Goal: Task Accomplishment & Management: Use online tool/utility

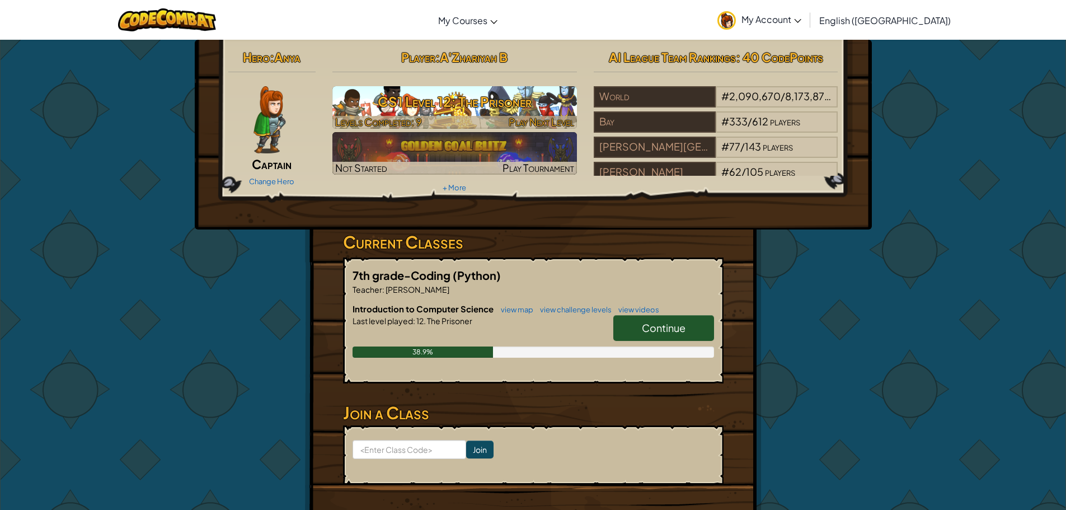
click at [529, 114] on h3 "CS1 Level 12: The Prisoner" at bounding box center [454, 101] width 245 height 25
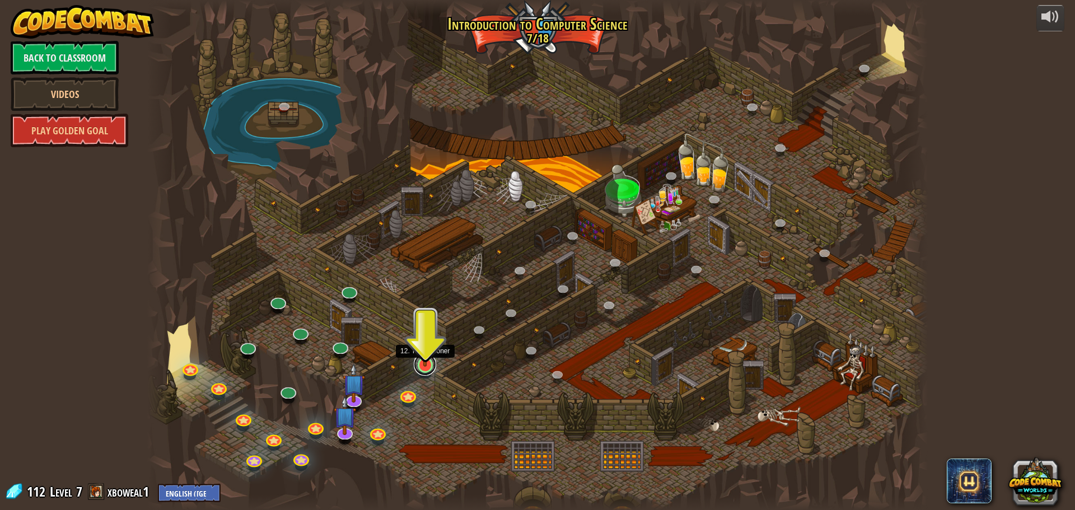
click at [430, 367] on link at bounding box center [425, 364] width 22 height 22
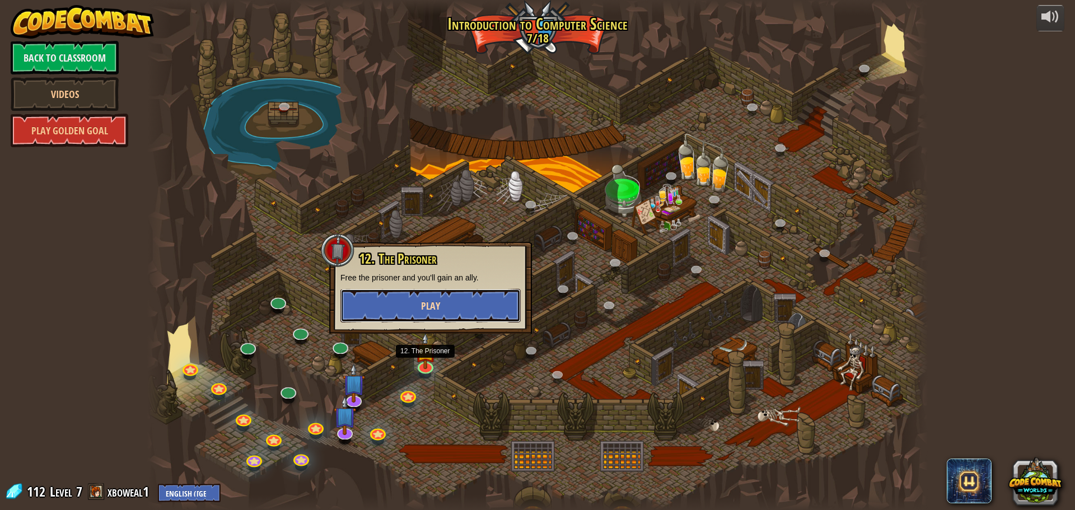
click at [457, 316] on button "Play" at bounding box center [430, 306] width 180 height 34
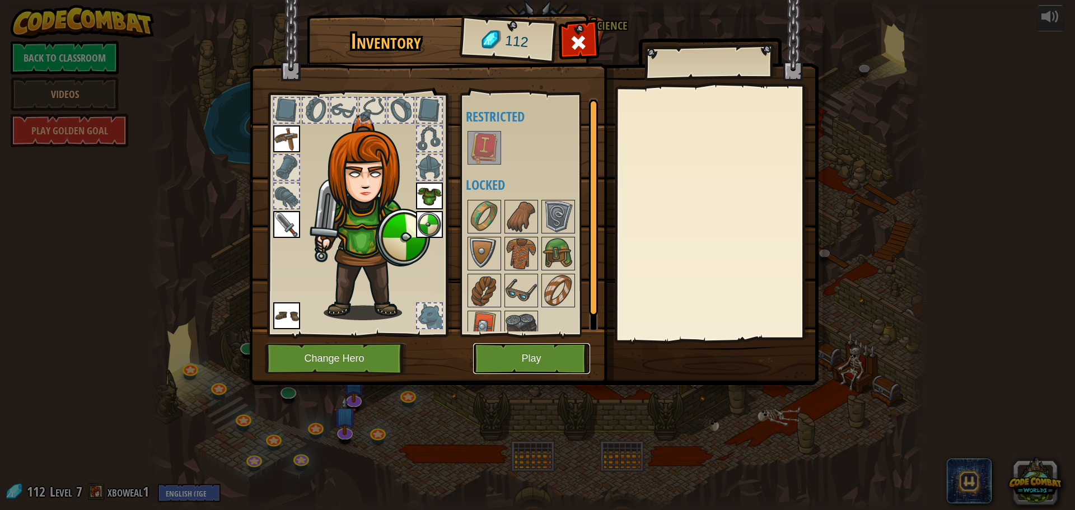
click at [540, 359] on button "Play" at bounding box center [531, 358] width 117 height 31
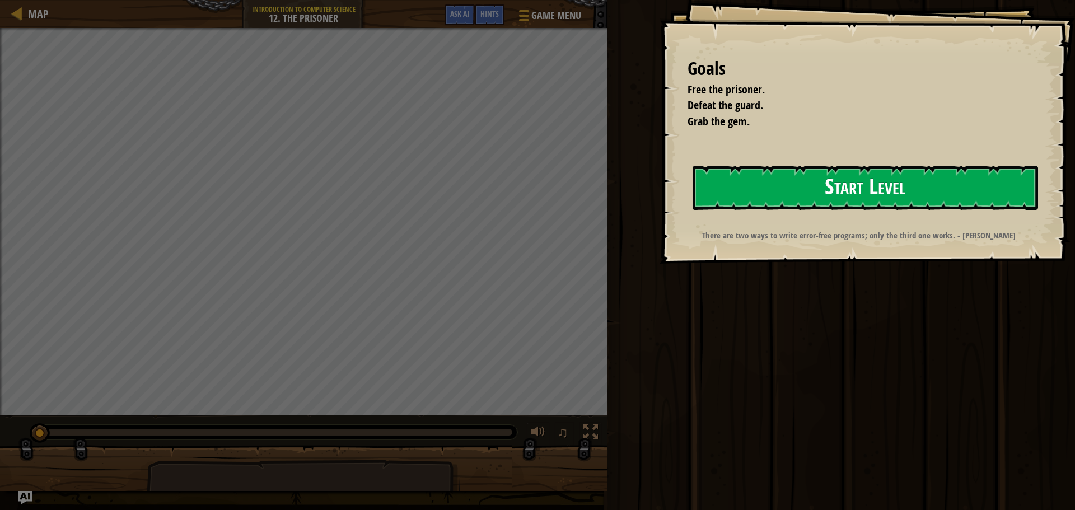
click at [807, 200] on button "Start Level" at bounding box center [864, 188] width 345 height 44
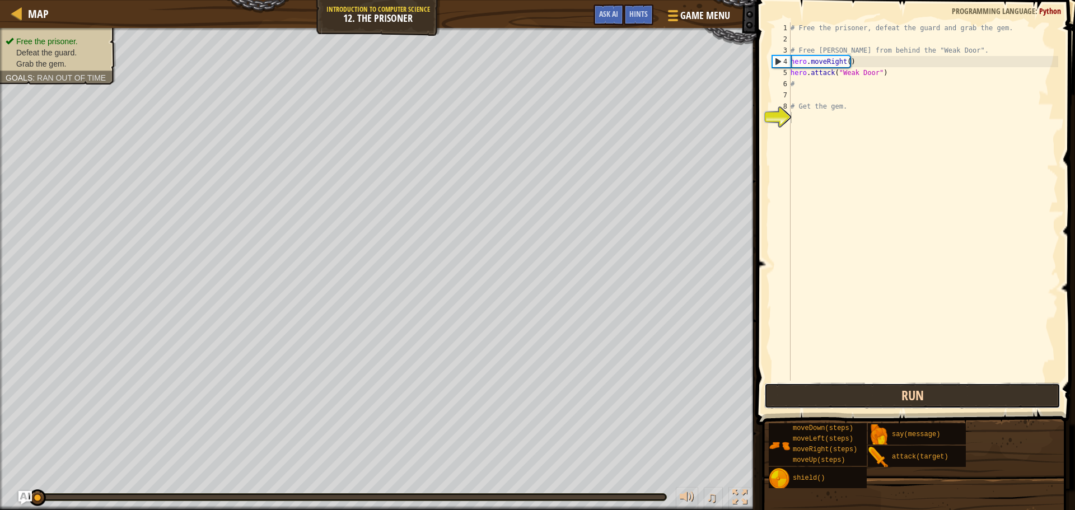
click at [915, 403] on button "Run" at bounding box center [912, 396] width 296 height 26
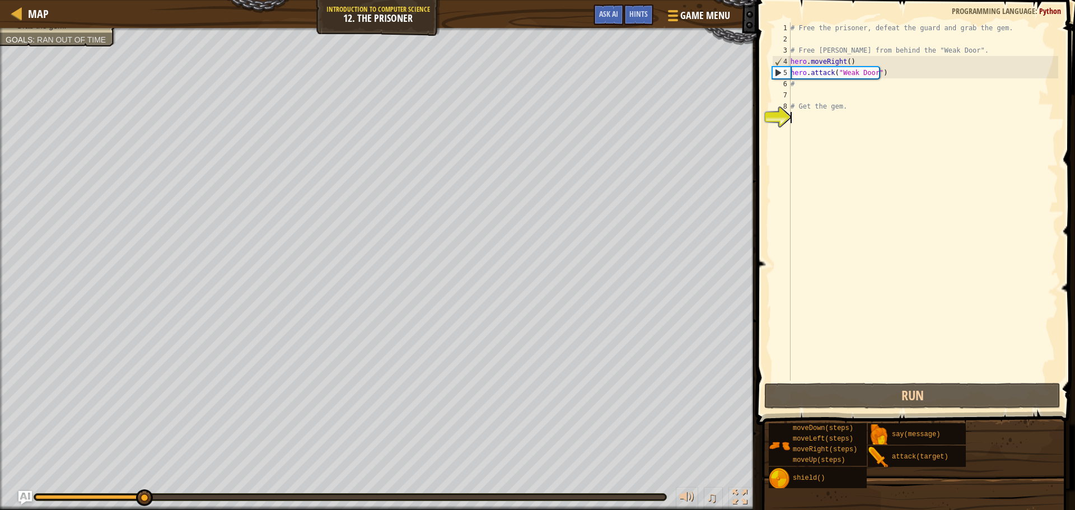
click at [809, 83] on div "# Free the prisoner, defeat the guard and grab the gem. # Free [PERSON_NAME] fr…" at bounding box center [923, 212] width 270 height 381
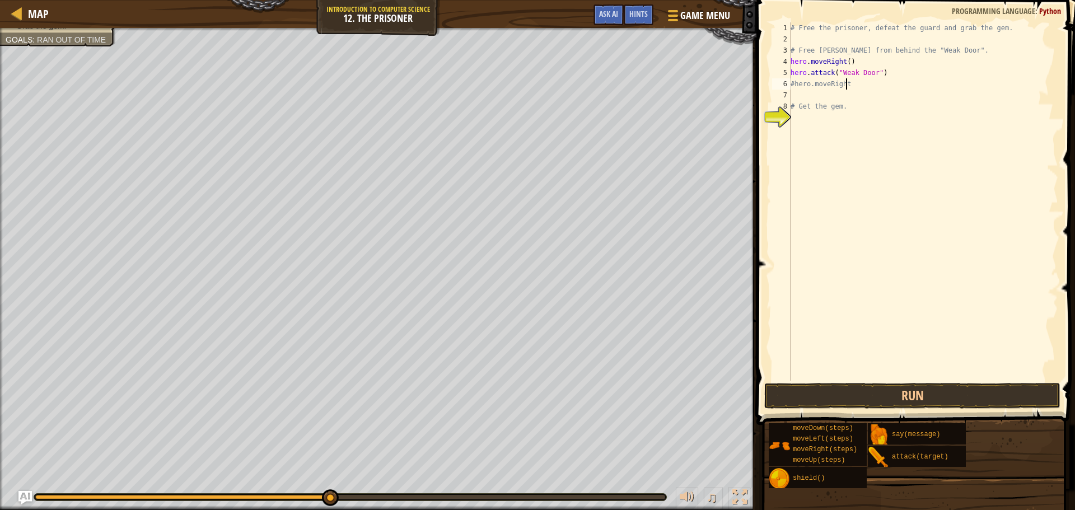
scroll to position [5, 4]
click at [851, 395] on button "Run" at bounding box center [912, 396] width 296 height 26
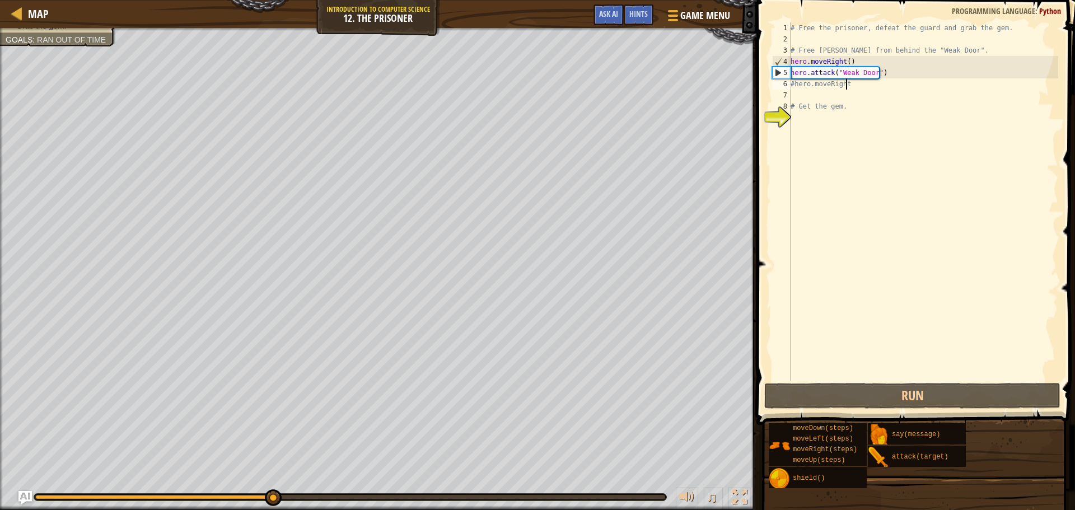
click at [792, 86] on div "# Free the prisoner, defeat the guard and grab the gem. # Free [PERSON_NAME] fr…" at bounding box center [923, 212] width 270 height 381
click at [793, 85] on div "# Free the prisoner, defeat the guard and grab the gem. # Free [PERSON_NAME] fr…" at bounding box center [923, 212] width 270 height 381
type textarea "hero.moveRight"
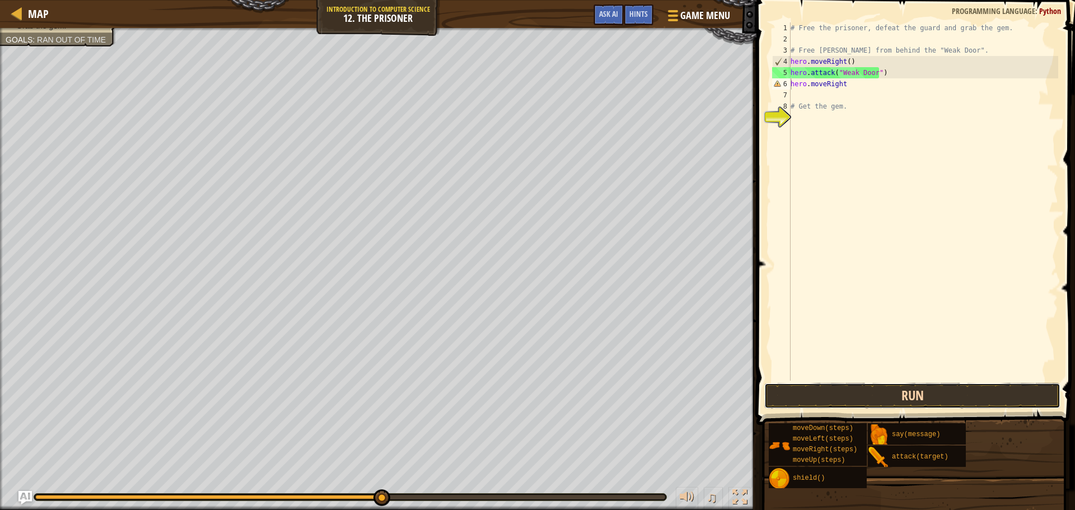
click at [825, 398] on button "Run" at bounding box center [912, 396] width 296 height 26
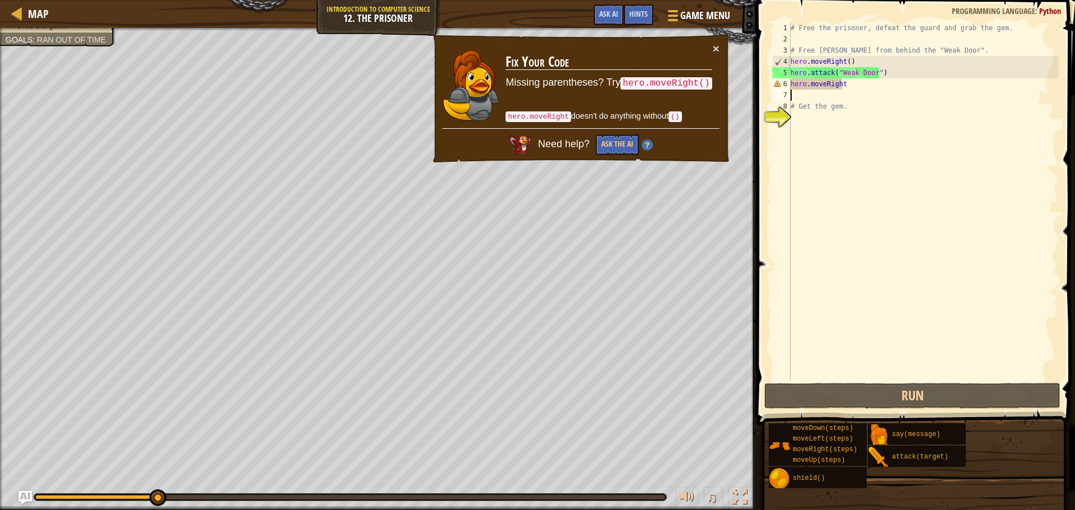
click at [856, 90] on div "# Free the prisoner, defeat the guard and grab the gem. # Free [PERSON_NAME] fr…" at bounding box center [923, 212] width 270 height 381
click at [854, 90] on div "# Free the prisoner, defeat the guard and grab the gem. # Free [PERSON_NAME] fr…" at bounding box center [923, 212] width 270 height 381
click at [838, 86] on div "# Free the prisoner, defeat the guard and grab the gem. # Free [PERSON_NAME] fr…" at bounding box center [923, 212] width 270 height 381
click at [843, 85] on div "# Free the prisoner, defeat the guard and grab the gem. # Free [PERSON_NAME] fr…" at bounding box center [923, 212] width 270 height 381
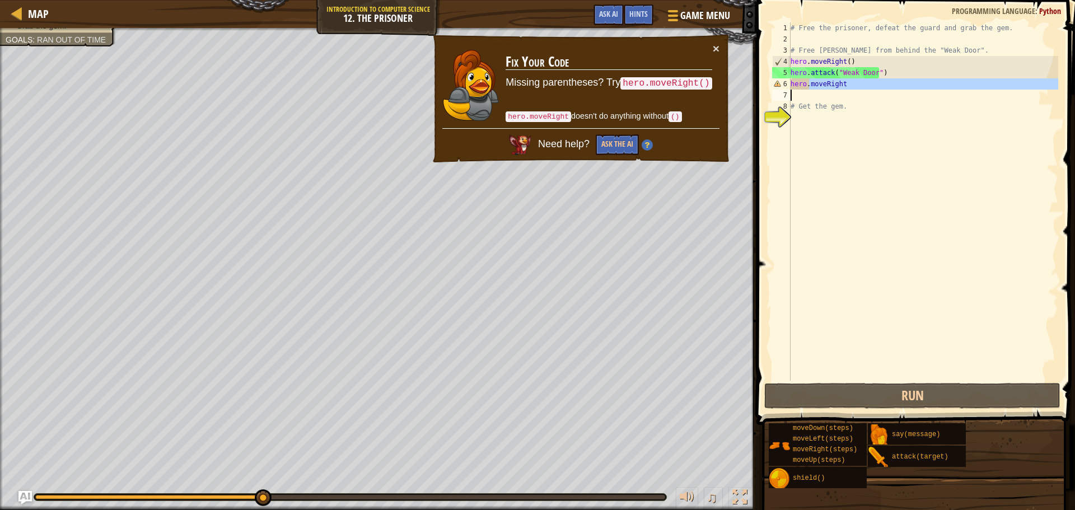
drag, startPoint x: 843, startPoint y: 85, endPoint x: 793, endPoint y: 90, distance: 50.6
click at [793, 90] on div "# Free the prisoner, defeat the guard and grab the gem. # Free [PERSON_NAME] fr…" at bounding box center [923, 212] width 270 height 381
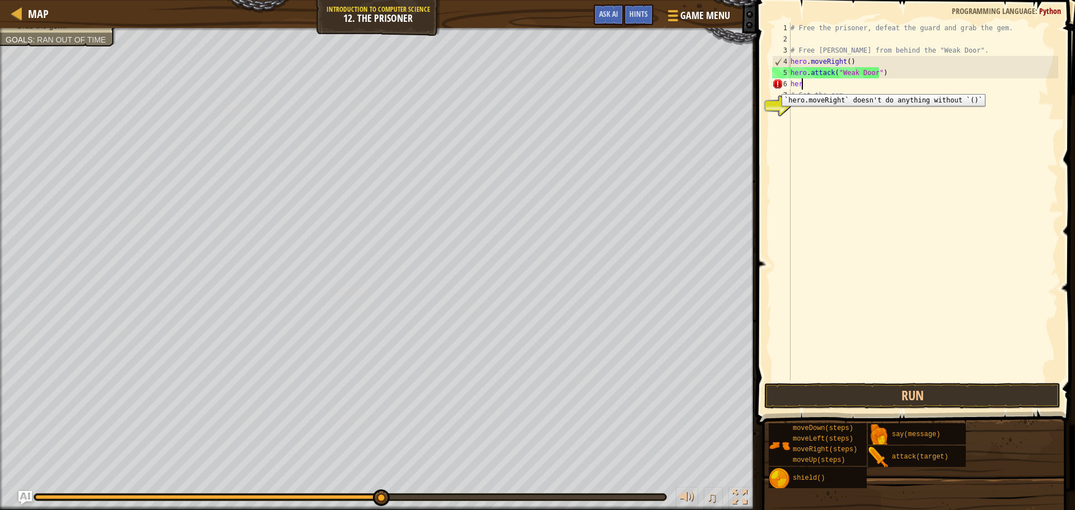
type textarea "h"
type textarea "r"
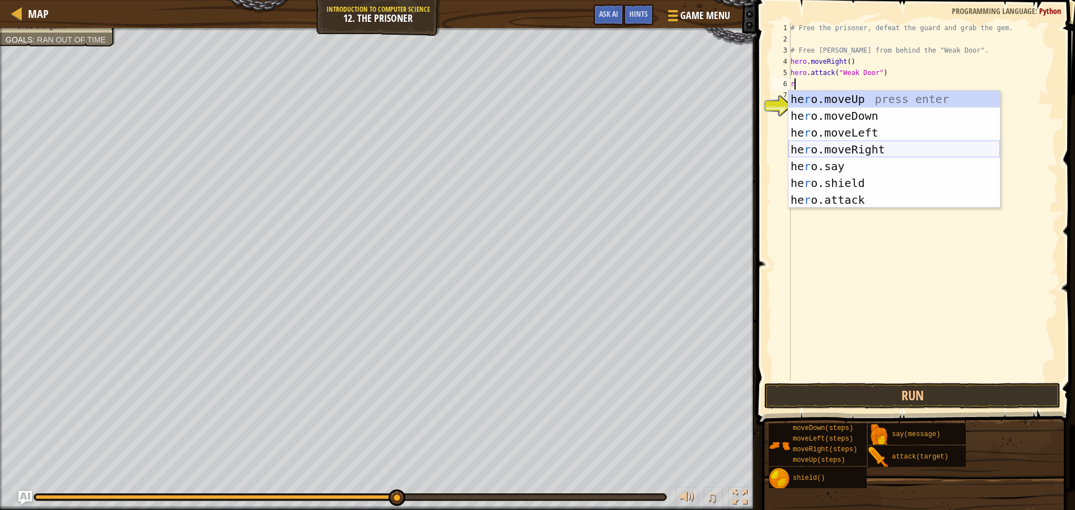
click at [901, 147] on div "he r o.moveUp press enter he r o.moveDown press enter he r o.moveLeft press ent…" at bounding box center [894, 166] width 212 height 151
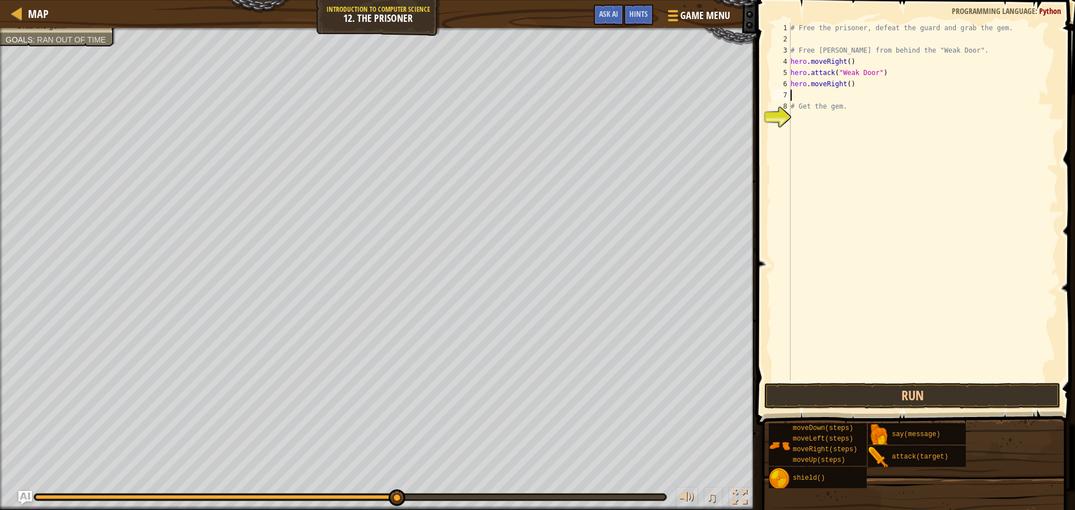
click at [845, 86] on div "# Free the prisoner, defeat the guard and grab the gem. # Free [PERSON_NAME] fr…" at bounding box center [923, 212] width 270 height 381
type textarea "hero.moveRight(3)"
click at [910, 397] on button "Run" at bounding box center [912, 396] width 296 height 26
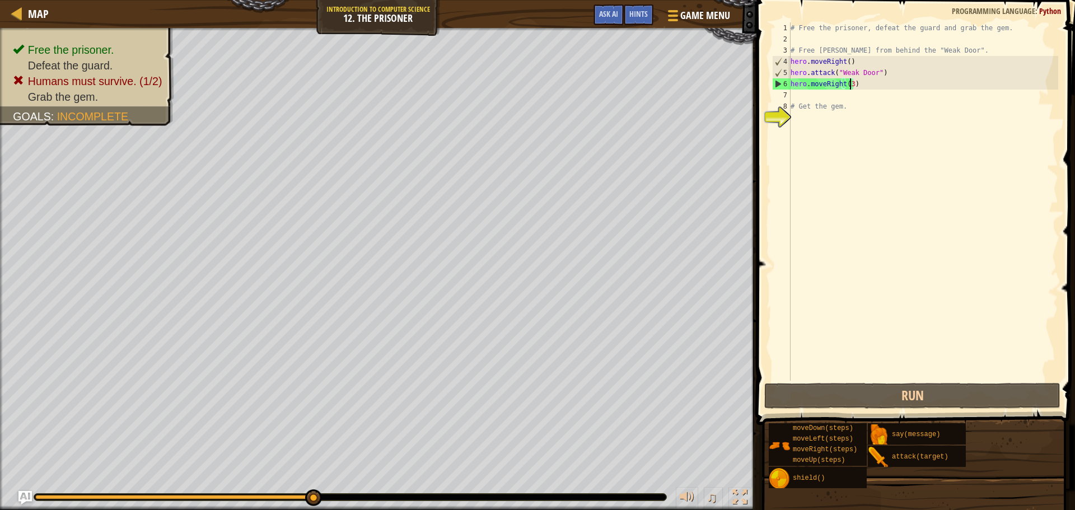
click at [809, 92] on div "# Free the prisoner, defeat the guard and grab the gem. # Free [PERSON_NAME] fr…" at bounding box center [923, 212] width 270 height 381
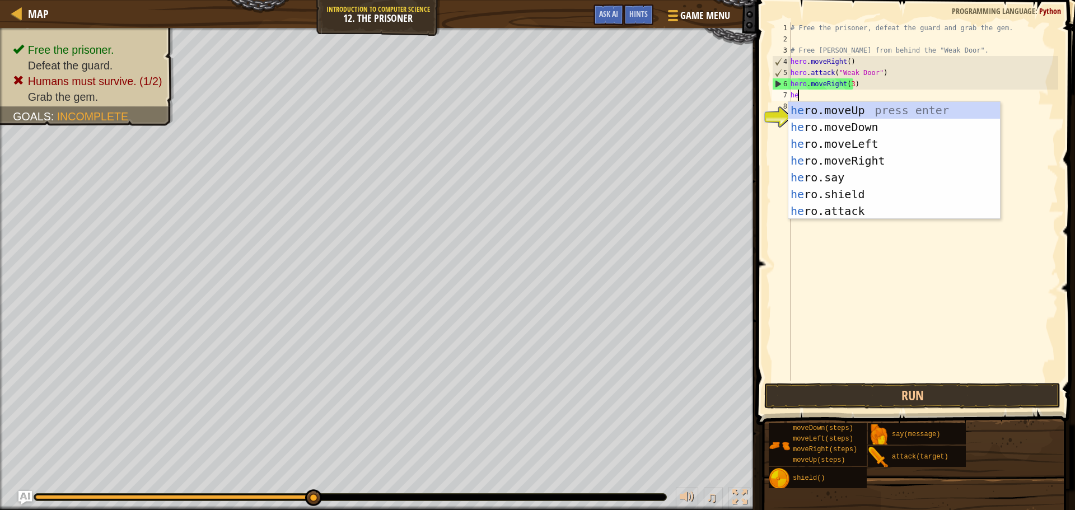
type textarea "her"
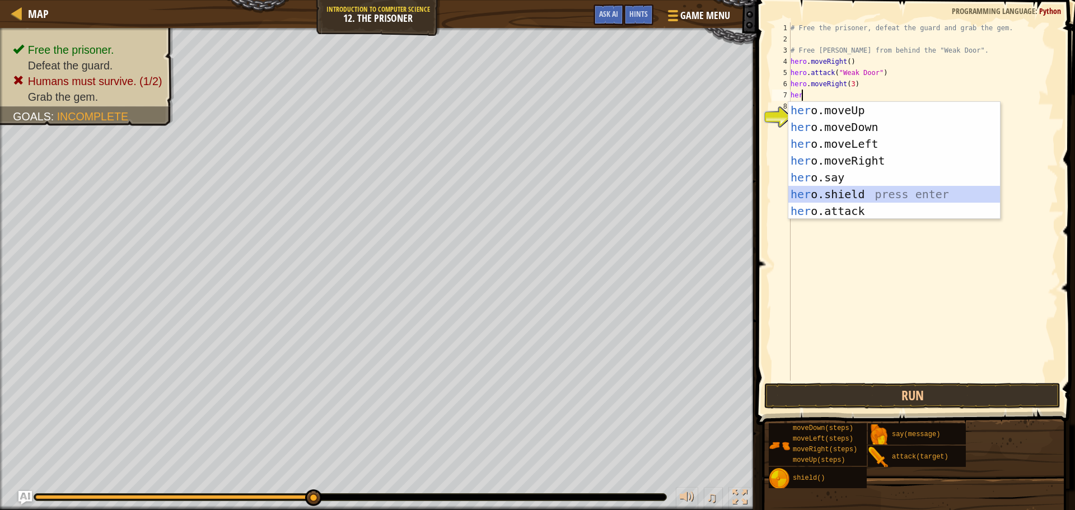
click at [847, 194] on div "her o.moveUp press enter her o.moveDown press enter her o.moveLeft press enter …" at bounding box center [894, 177] width 212 height 151
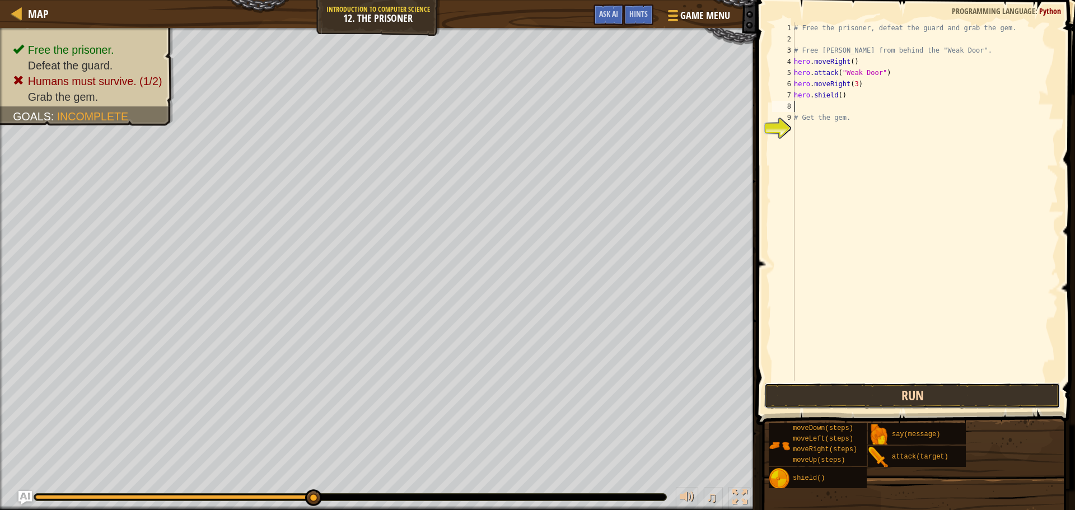
click at [866, 389] on button "Run" at bounding box center [912, 396] width 296 height 26
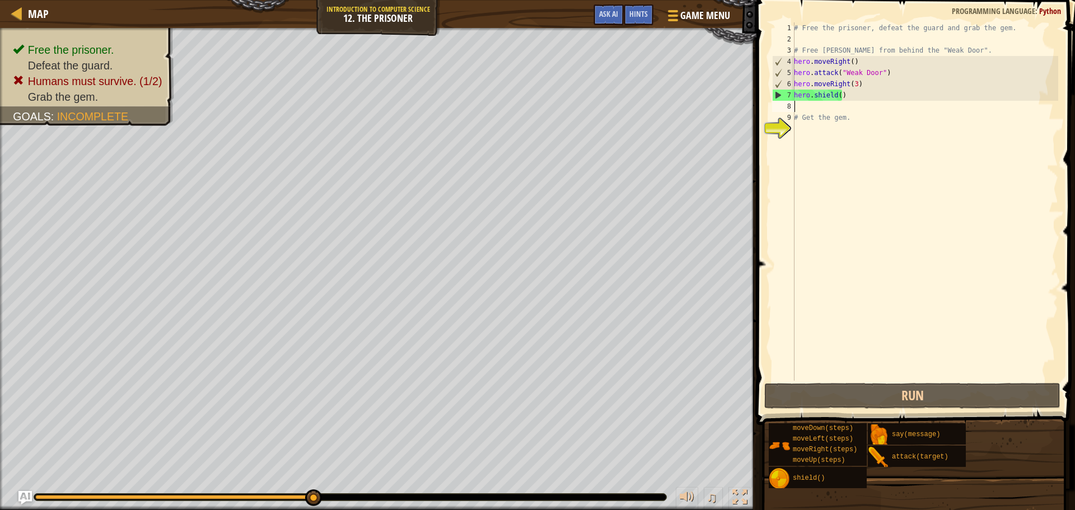
click at [845, 92] on div "# Free the prisoner, defeat the guard and grab the gem. # Free [PERSON_NAME] fr…" at bounding box center [924, 212] width 266 height 381
click at [854, 83] on div "# Free the prisoner, defeat the guard and grab the gem. # Free [PERSON_NAME] fr…" at bounding box center [924, 212] width 266 height 381
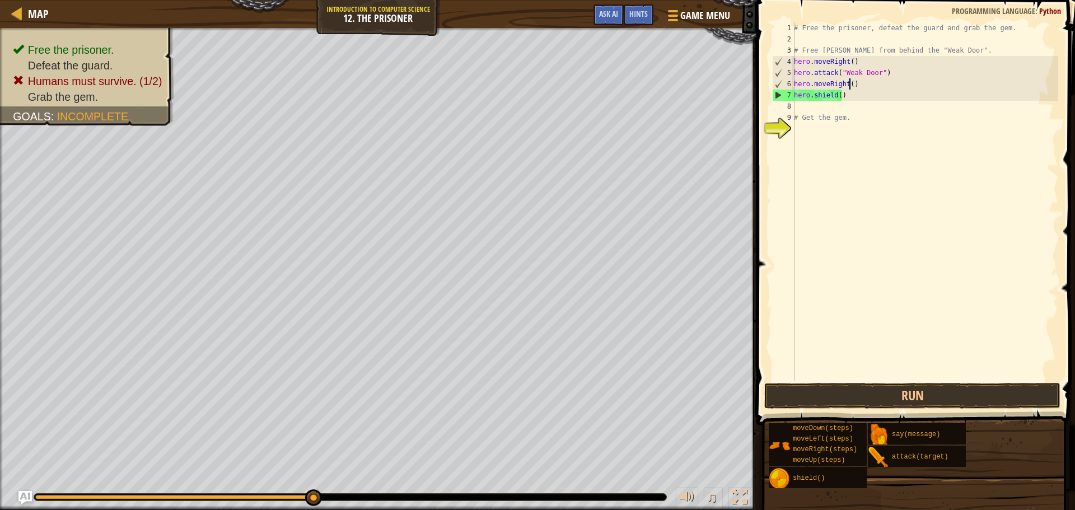
scroll to position [5, 4]
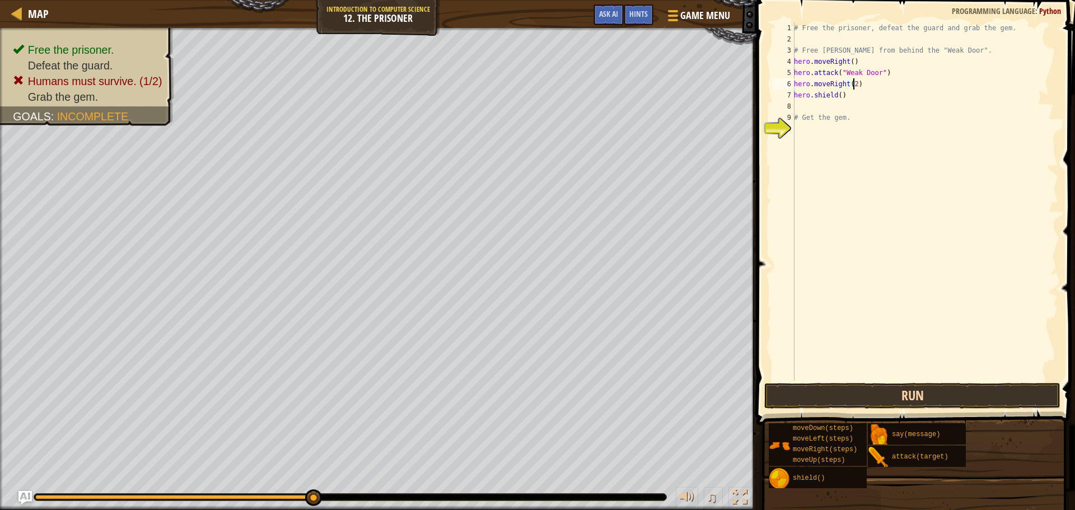
type textarea "hero.moveRight(2)"
click at [898, 399] on button "Run" at bounding box center [912, 396] width 296 height 26
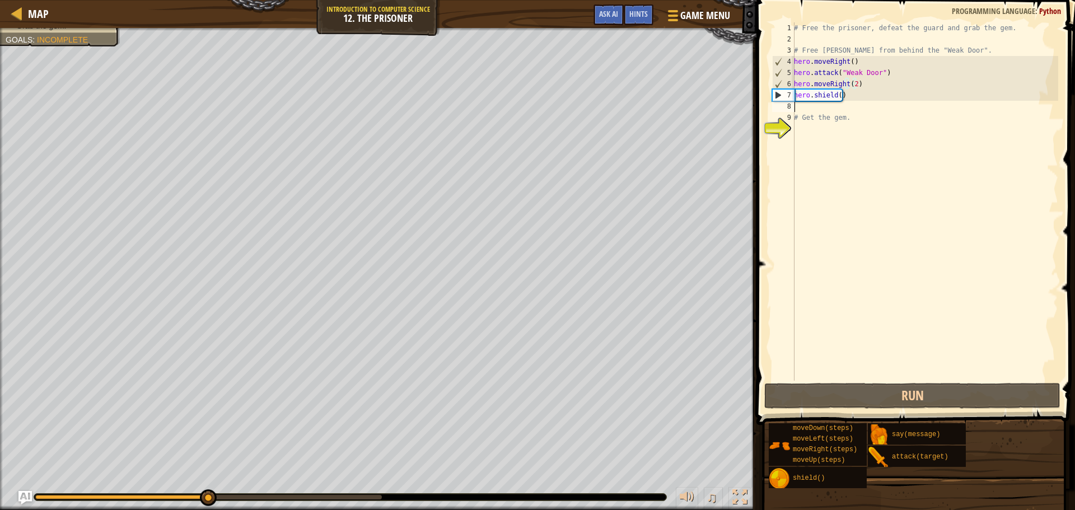
click at [804, 107] on div "# Free the prisoner, defeat the guard and grab the gem. # Free [PERSON_NAME] fr…" at bounding box center [924, 212] width 266 height 381
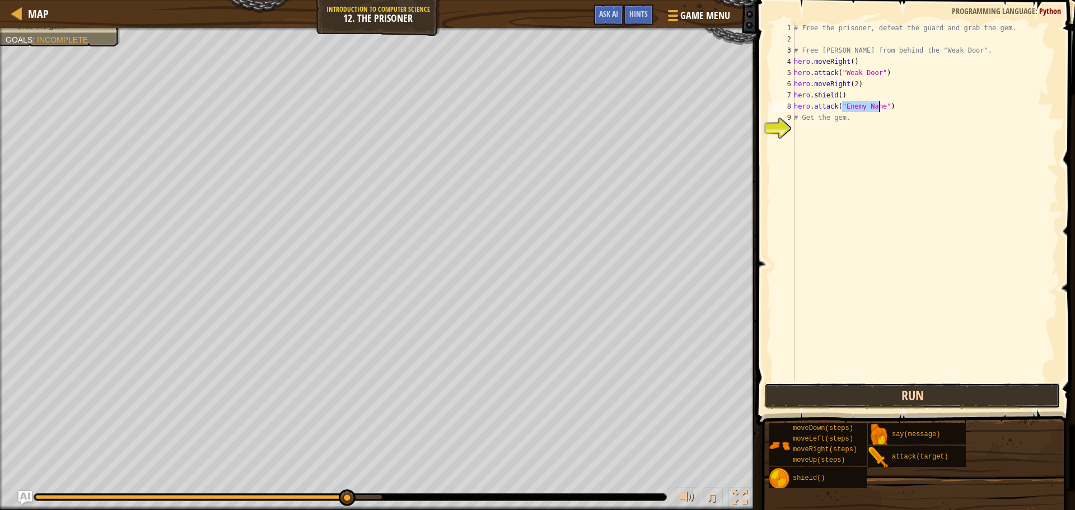
click at [880, 399] on button "Run" at bounding box center [912, 396] width 296 height 26
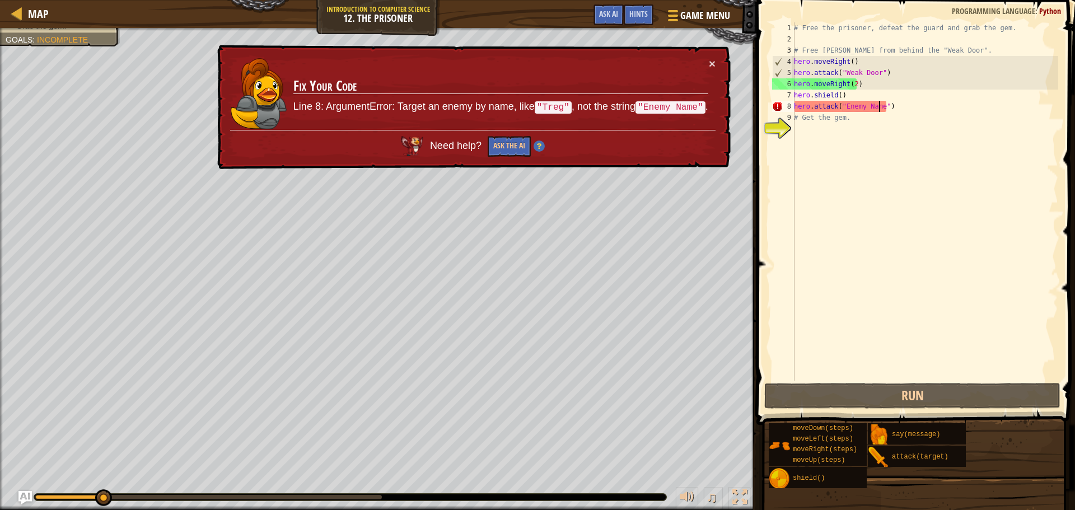
click at [871, 109] on div "# Free the prisoner, defeat the guard and grab the gem. # Free [PERSON_NAME] fr…" at bounding box center [924, 212] width 266 height 381
click at [880, 108] on div "# Free the prisoner, defeat the guard and grab the gem. # Free [PERSON_NAME] fr…" at bounding box center [924, 212] width 266 height 381
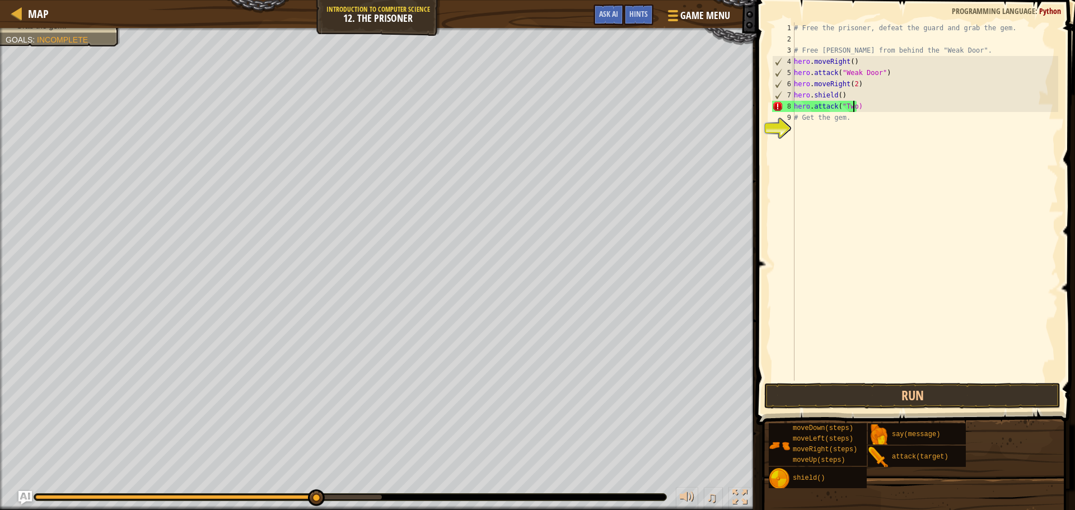
scroll to position [5, 4]
click at [887, 396] on button "Run" at bounding box center [912, 396] width 296 height 26
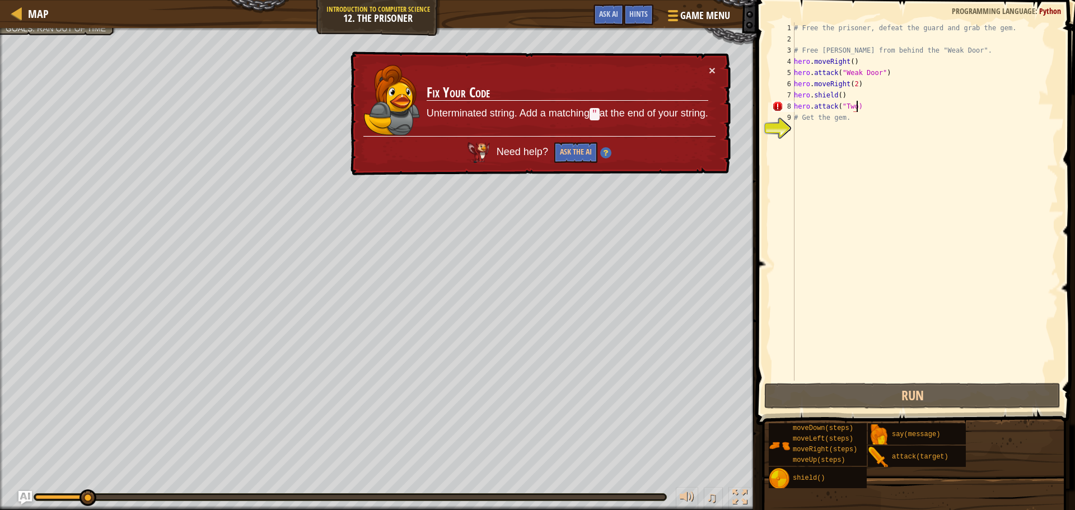
click at [863, 109] on div "# Free the prisoner, defeat the guard and grab the gem. # Free [PERSON_NAME] fr…" at bounding box center [924, 212] width 266 height 381
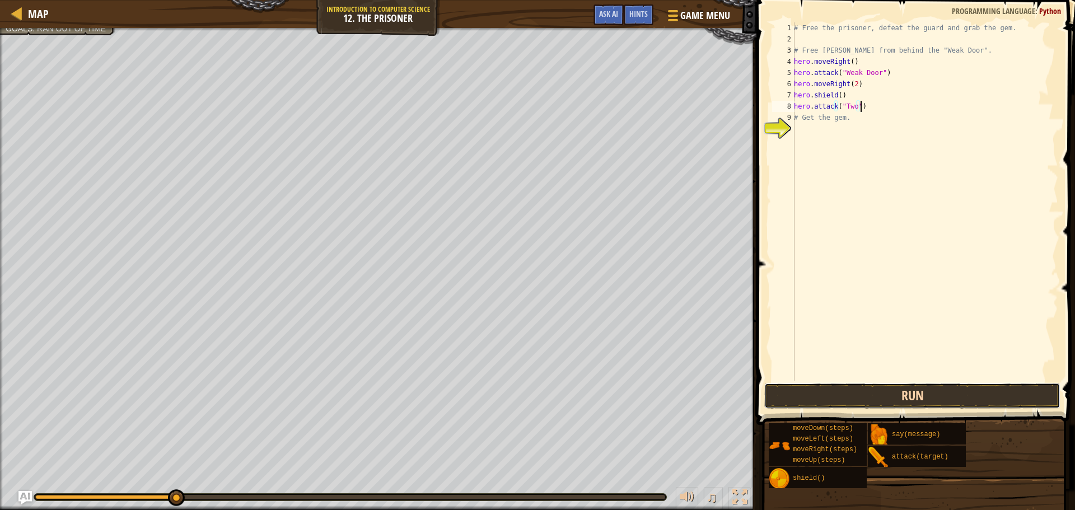
click at [844, 406] on button "Run" at bounding box center [912, 396] width 296 height 26
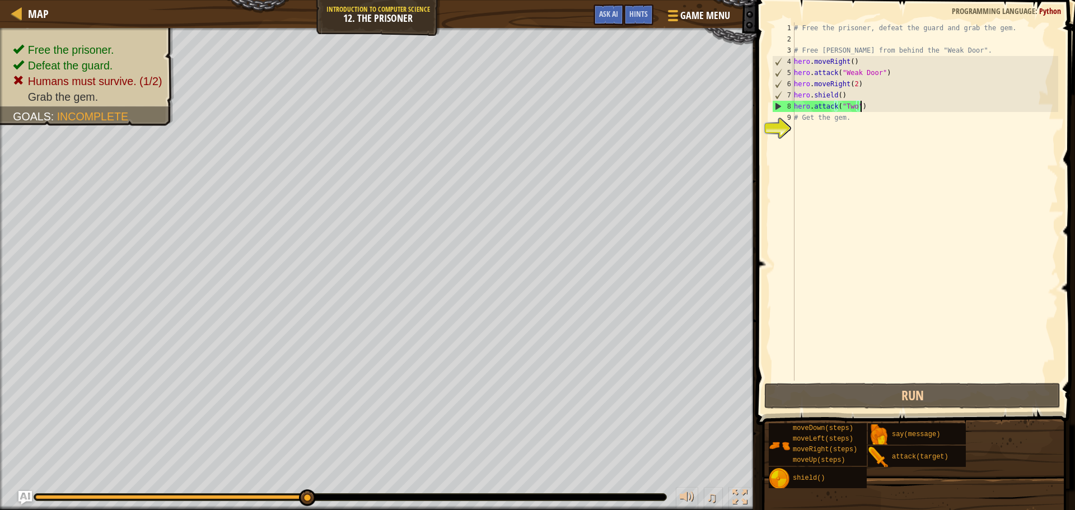
click at [844, 122] on div "# Free the prisoner, defeat the guard and grab the gem. # Free [PERSON_NAME] fr…" at bounding box center [924, 212] width 266 height 381
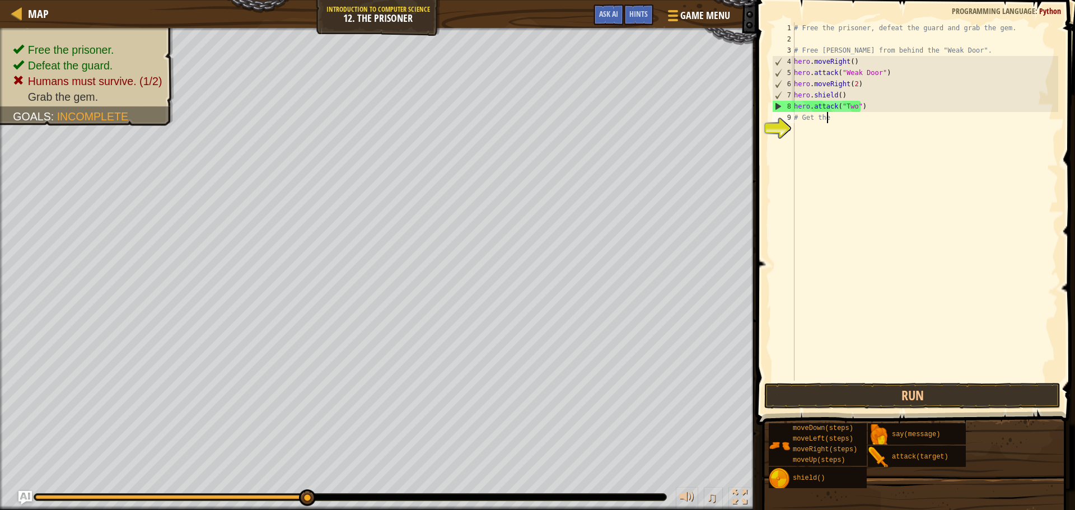
scroll to position [5, 1]
type textarea "#"
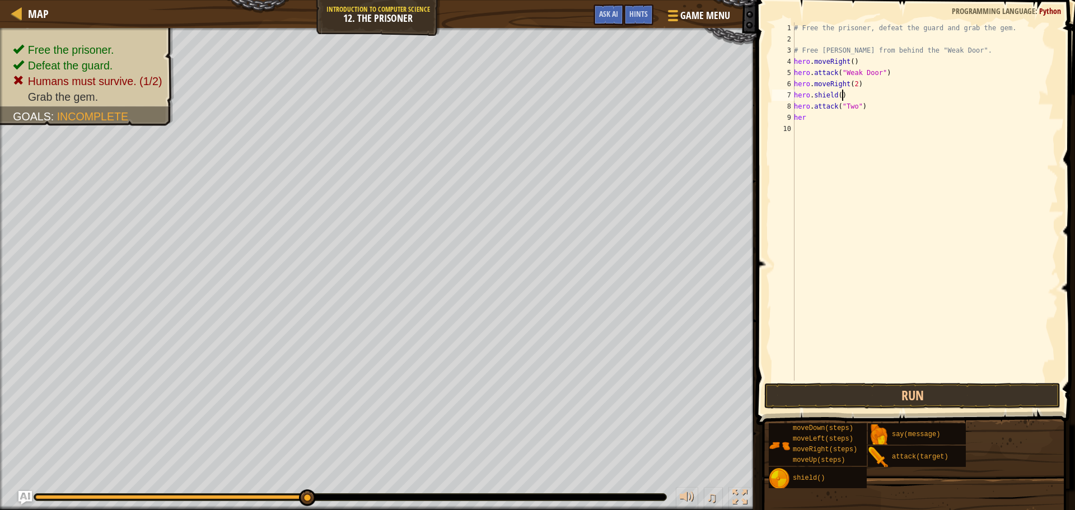
click at [841, 95] on div "# Free the prisoner, defeat the guard and grab the gem. # Free [PERSON_NAME] fr…" at bounding box center [924, 212] width 266 height 381
type textarea "h"
click at [813, 120] on div "# Free the prisoner, defeat the guard and grab the gem. # Free [PERSON_NAME] fr…" at bounding box center [924, 212] width 266 height 381
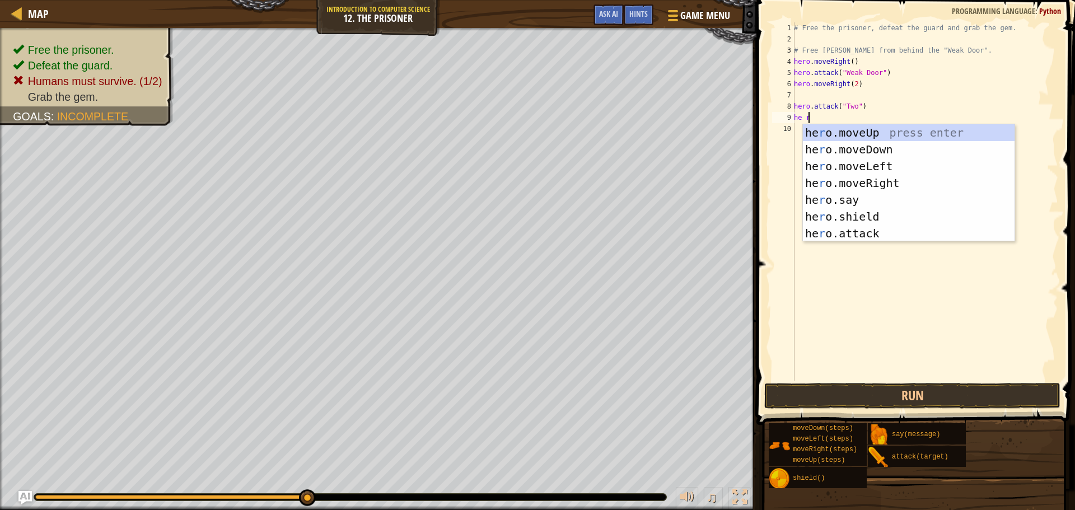
scroll to position [5, 1]
type textarea "he ro"
click at [852, 220] on div "he ro .moveUp press enter he ro .moveDown press enter he ro .moveLeft press ent…" at bounding box center [909, 199] width 212 height 151
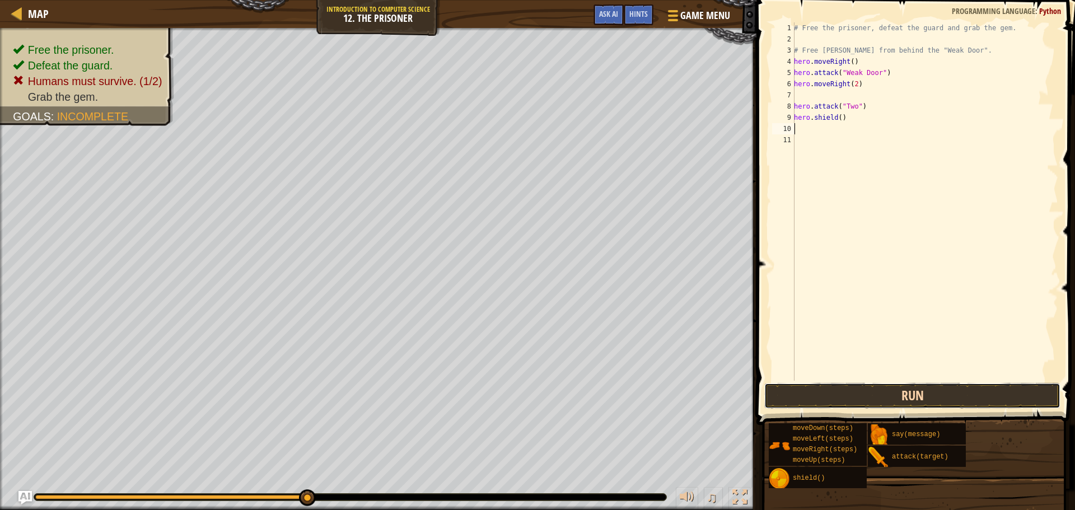
click at [898, 392] on button "Run" at bounding box center [912, 396] width 296 height 26
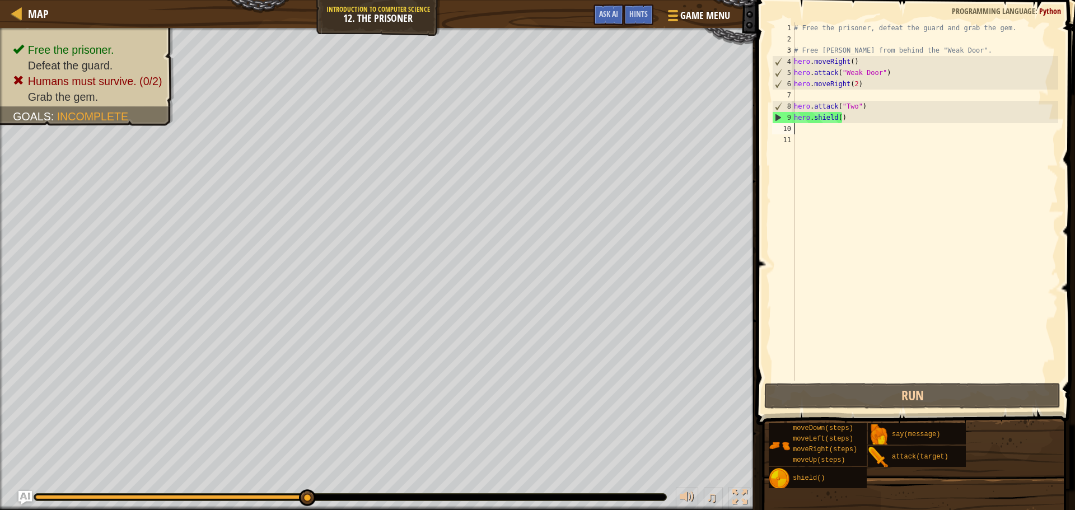
click at [851, 119] on div "# Free the prisoner, defeat the guard and grab the gem. # Free [PERSON_NAME] fr…" at bounding box center [924, 212] width 266 height 381
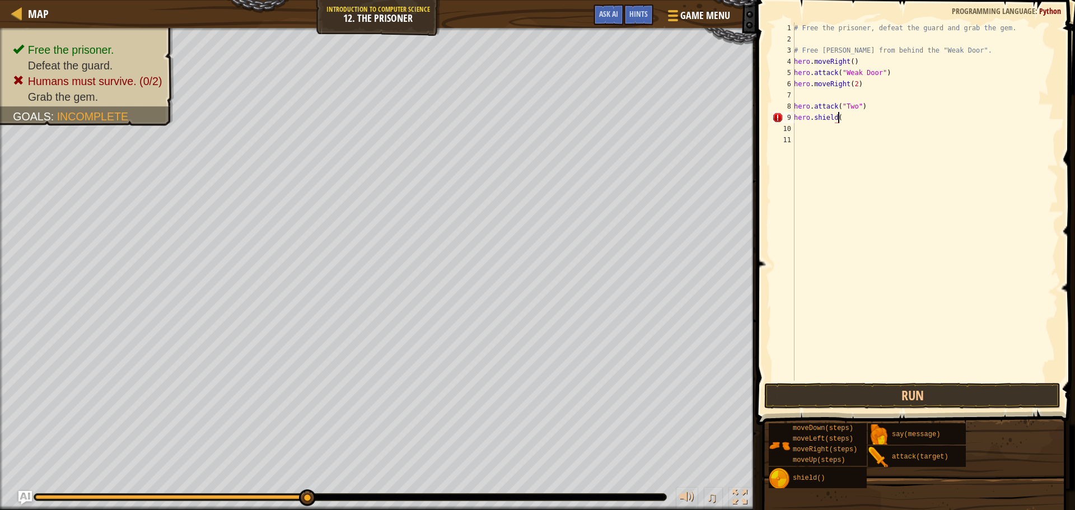
scroll to position [5, 3]
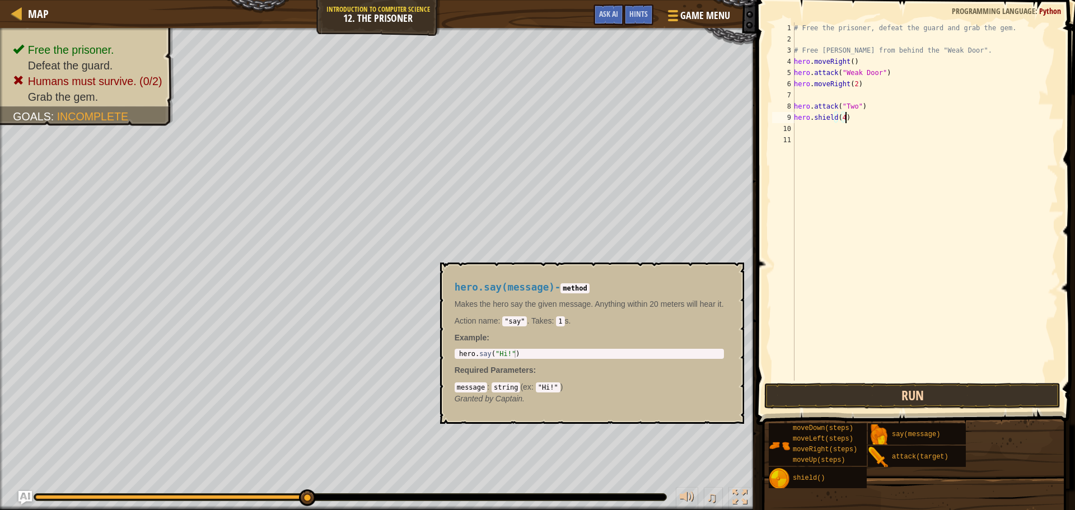
type textarea "hero.shield(4)"
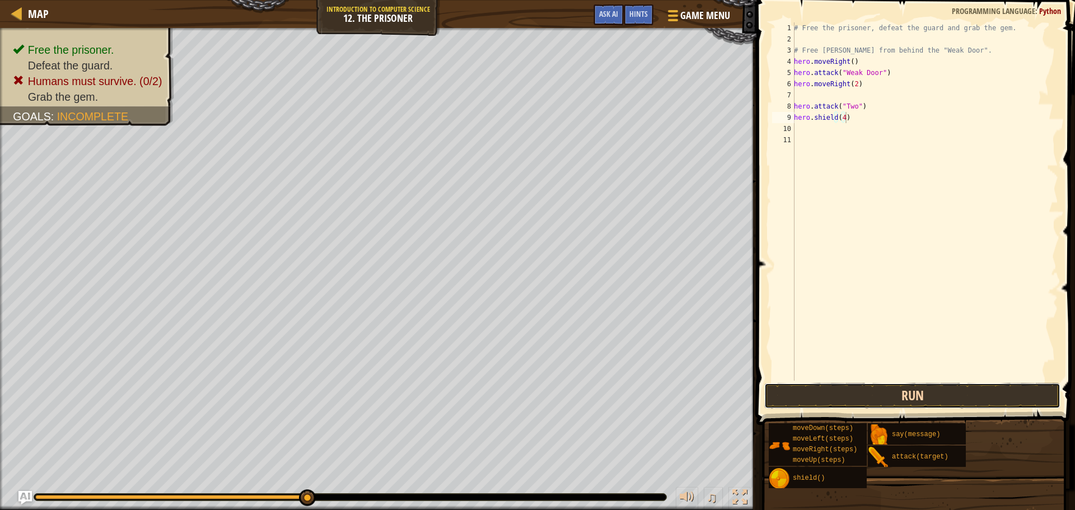
click at [911, 405] on button "Run" at bounding box center [912, 396] width 296 height 26
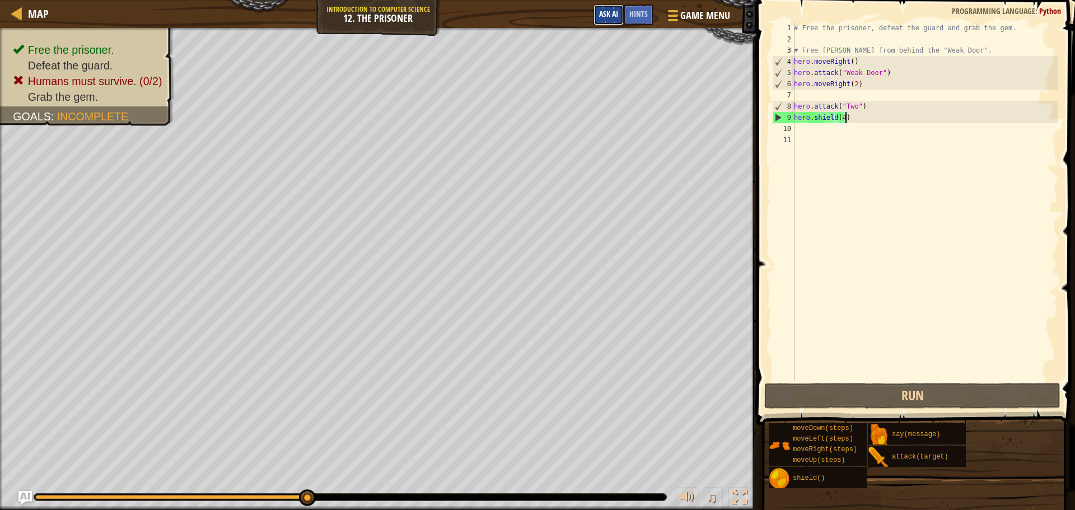
click at [622, 13] on button "Ask AI" at bounding box center [608, 14] width 30 height 21
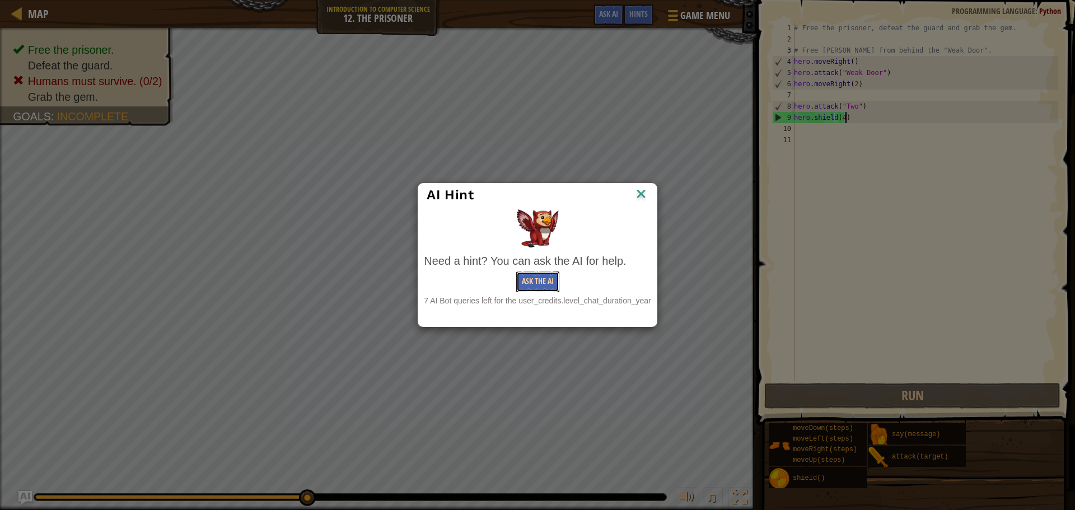
click at [527, 271] on button "Ask the AI" at bounding box center [537, 281] width 43 height 21
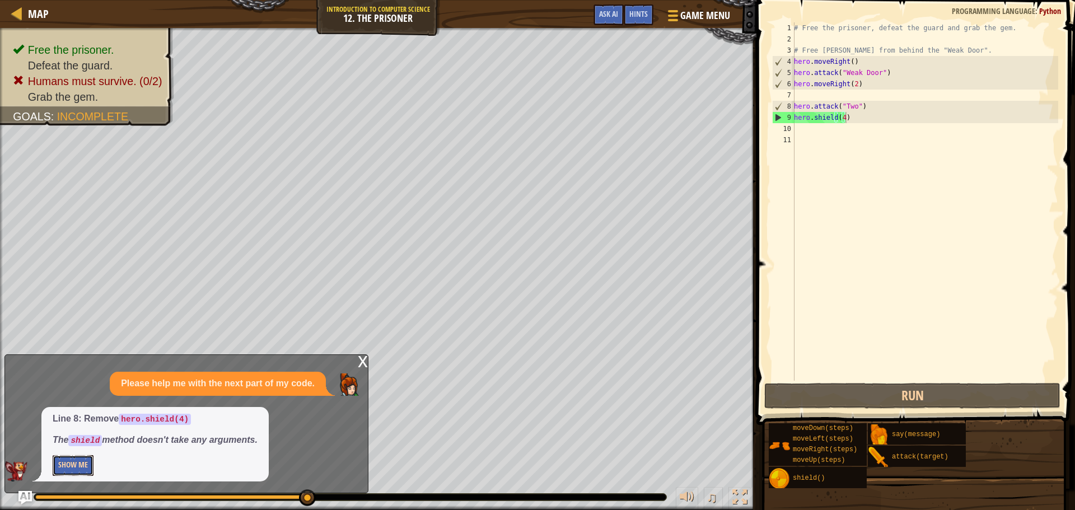
click at [76, 466] on button "Show Me" at bounding box center [73, 465] width 41 height 21
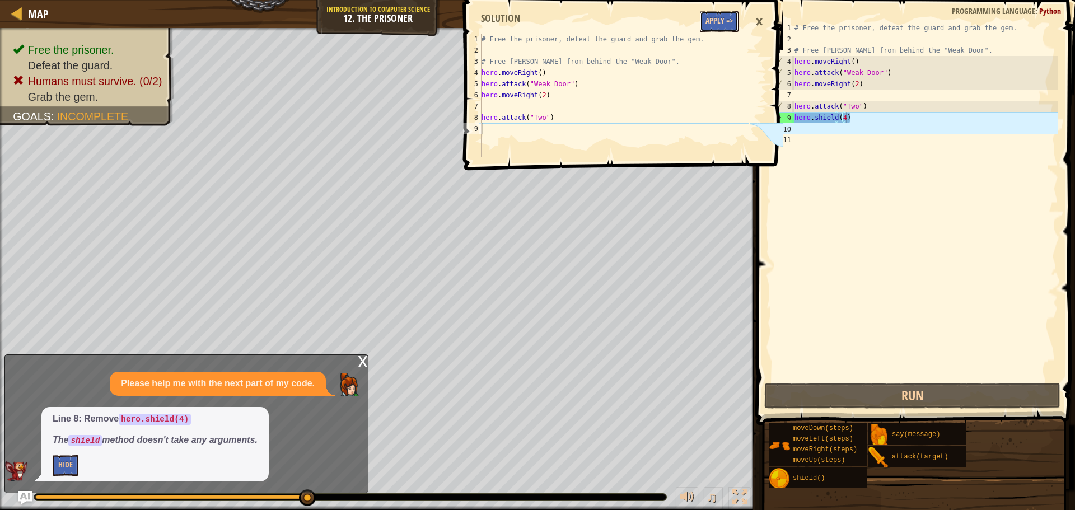
click at [726, 11] on button "Apply =>" at bounding box center [719, 21] width 39 height 21
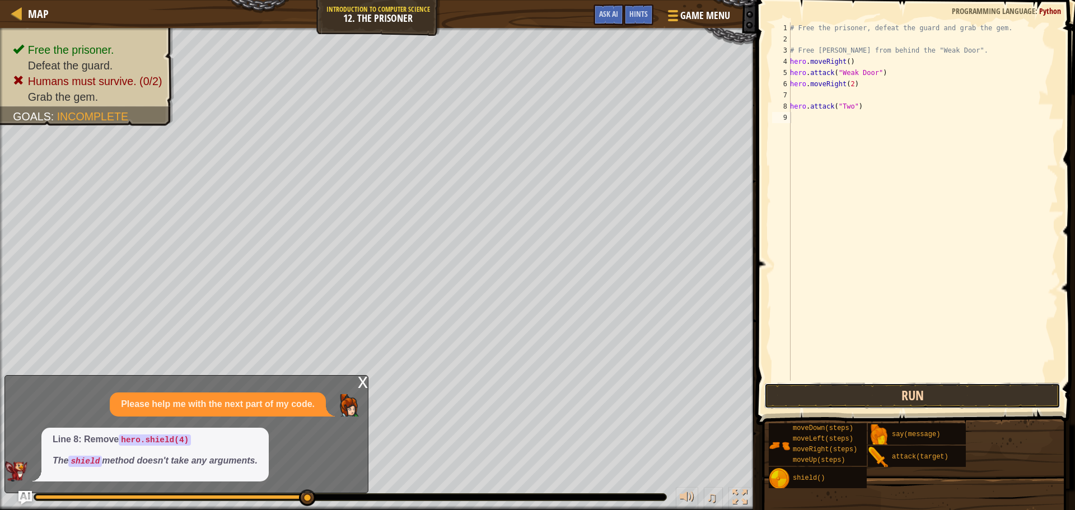
click at [837, 404] on button "Run" at bounding box center [912, 396] width 296 height 26
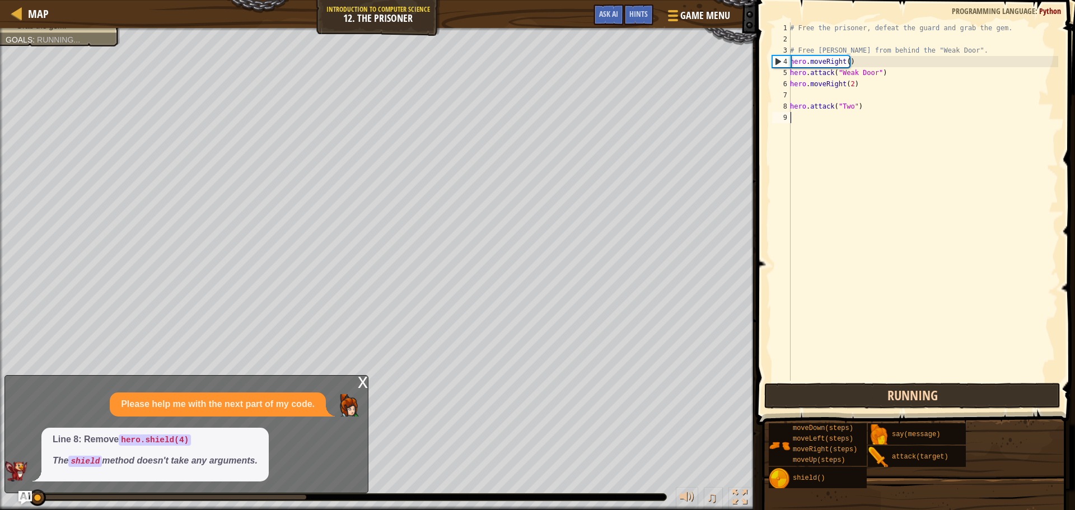
scroll to position [5, 0]
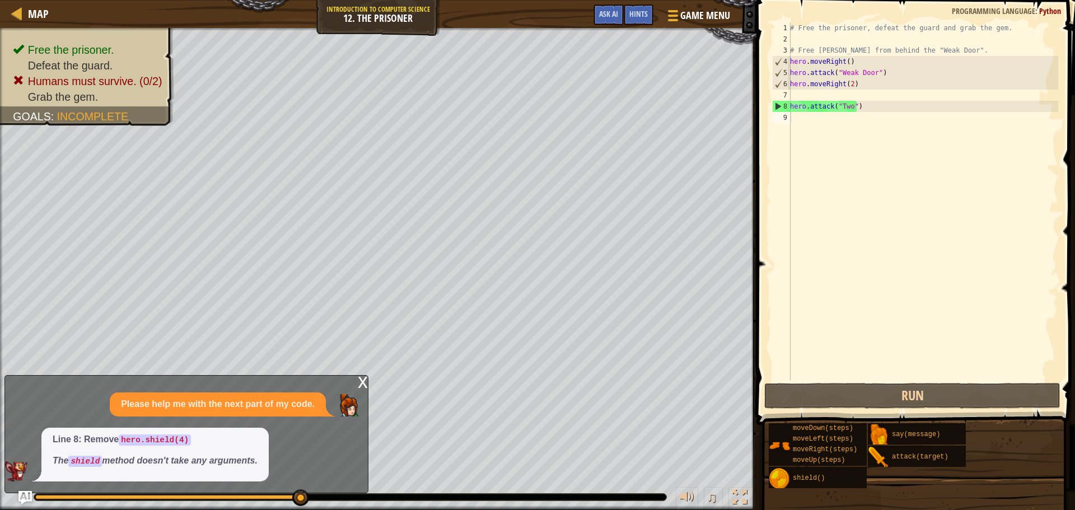
click at [360, 376] on div "x" at bounding box center [363, 381] width 10 height 11
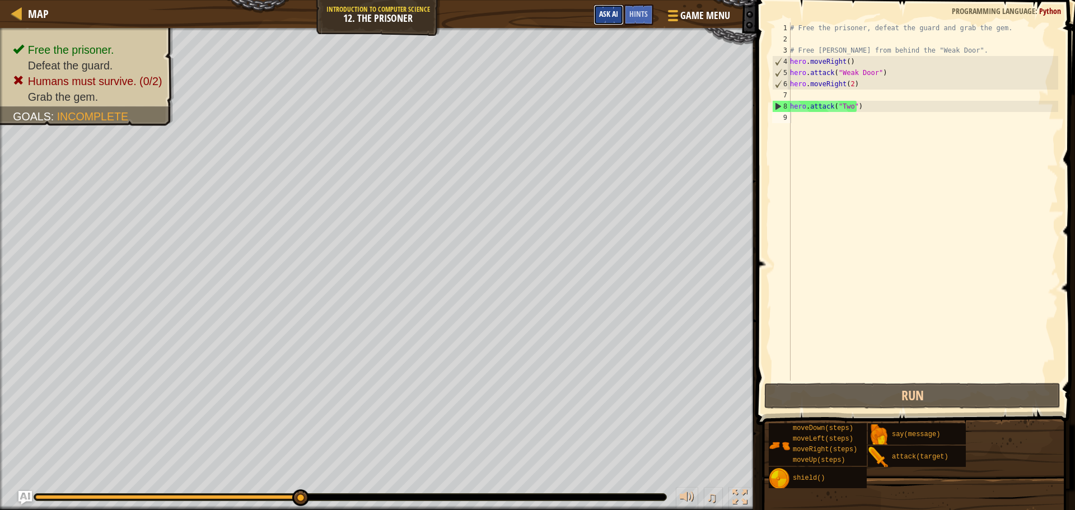
click at [609, 16] on span "Ask AI" at bounding box center [608, 13] width 19 height 11
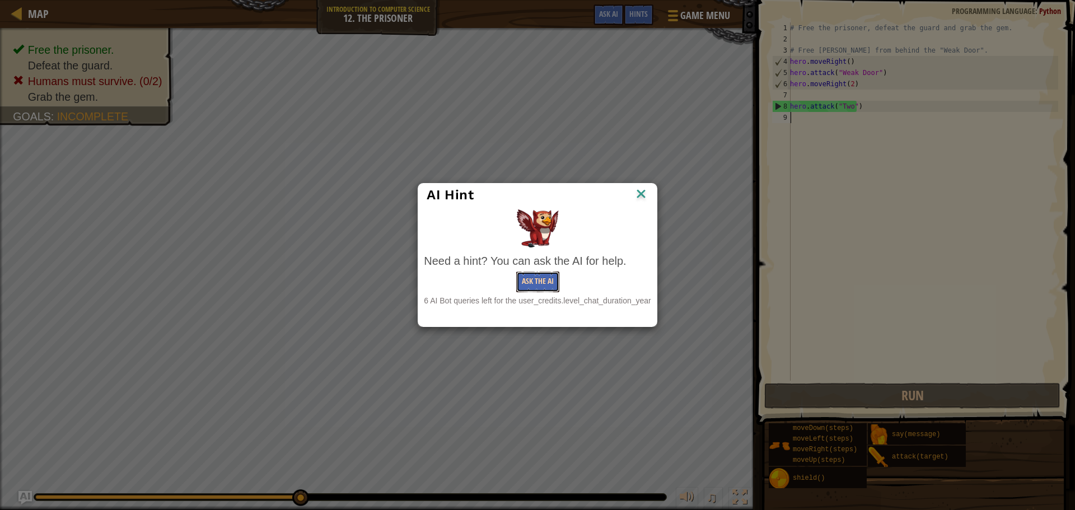
click at [551, 284] on button "Ask the AI" at bounding box center [537, 281] width 43 height 21
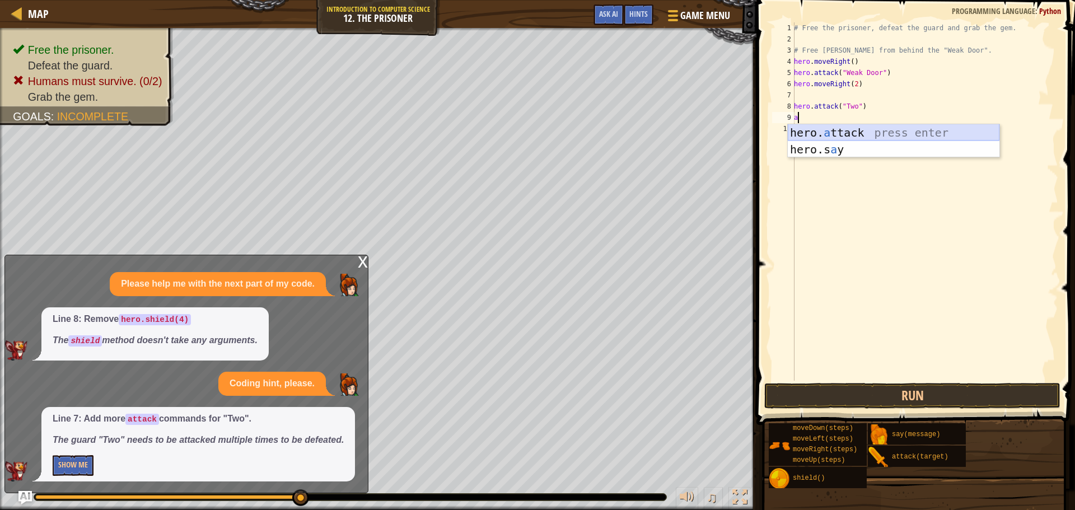
click at [823, 126] on div "hero. a ttack press enter hero.s a y press enter" at bounding box center [894, 157] width 212 height 67
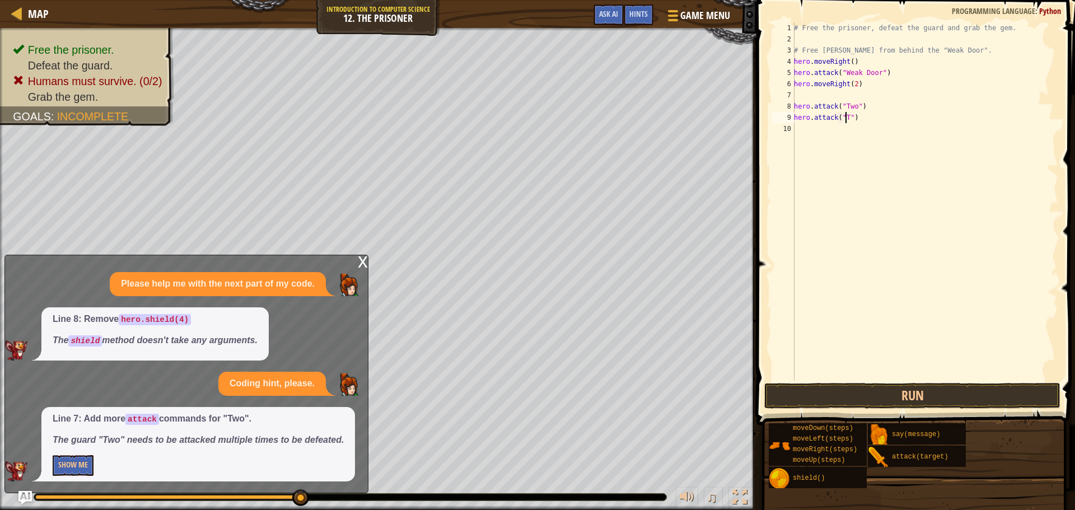
scroll to position [5, 4]
type textarea "hero.attack("Two")"
click at [818, 130] on div "# Free the prisoner, defeat the guard and grab the gem. # Free [PERSON_NAME] fr…" at bounding box center [924, 212] width 266 height 381
type textarea "hero.attack("Two")"
click at [809, 148] on div "# Free the prisoner, defeat the guard and grab the gem. # Free [PERSON_NAME] fr…" at bounding box center [924, 212] width 266 height 381
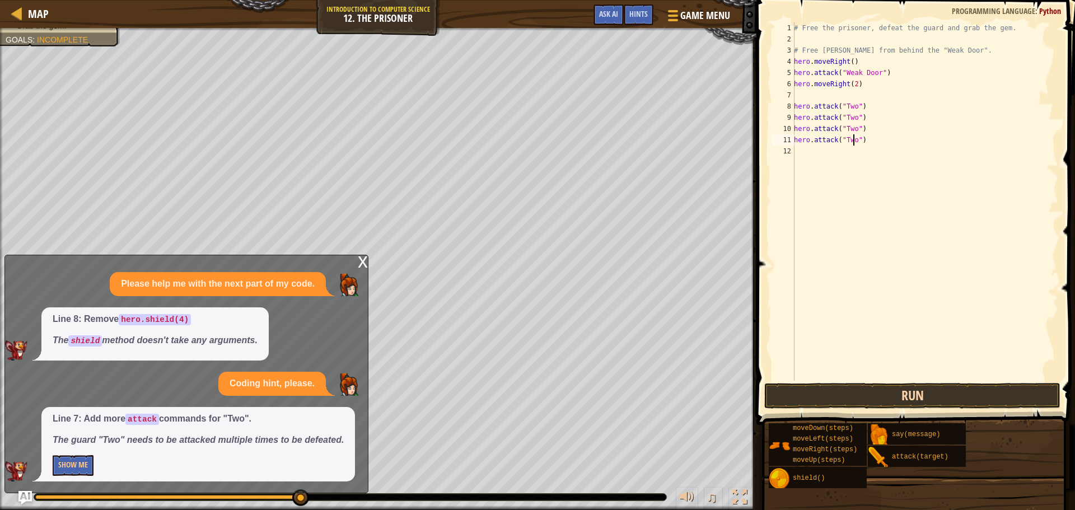
type textarea "hero.attack("Two")"
click at [880, 399] on button "Run" at bounding box center [912, 396] width 296 height 26
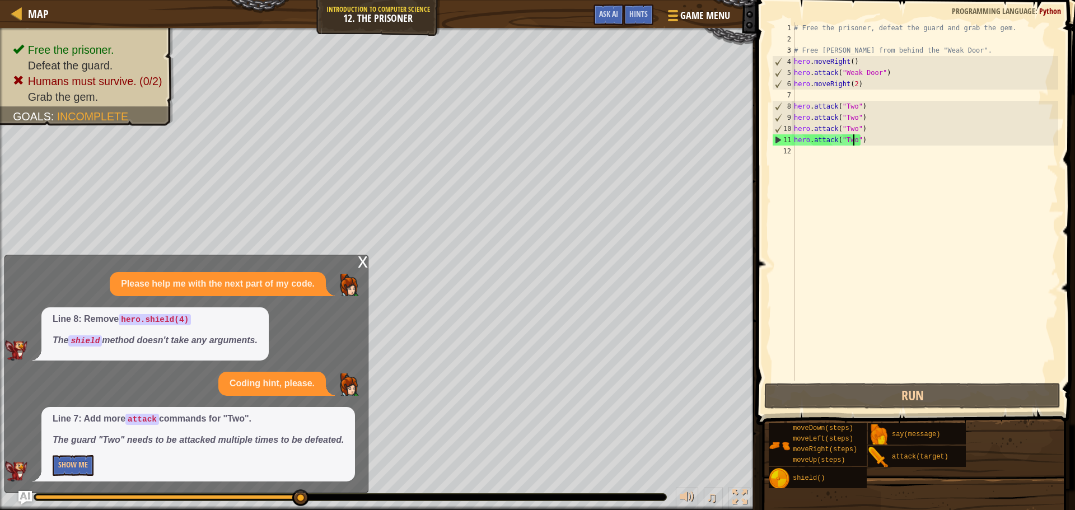
click at [808, 161] on div "# Free the prisoner, defeat the guard and grab the gem. # Free [PERSON_NAME] fr…" at bounding box center [924, 212] width 266 height 381
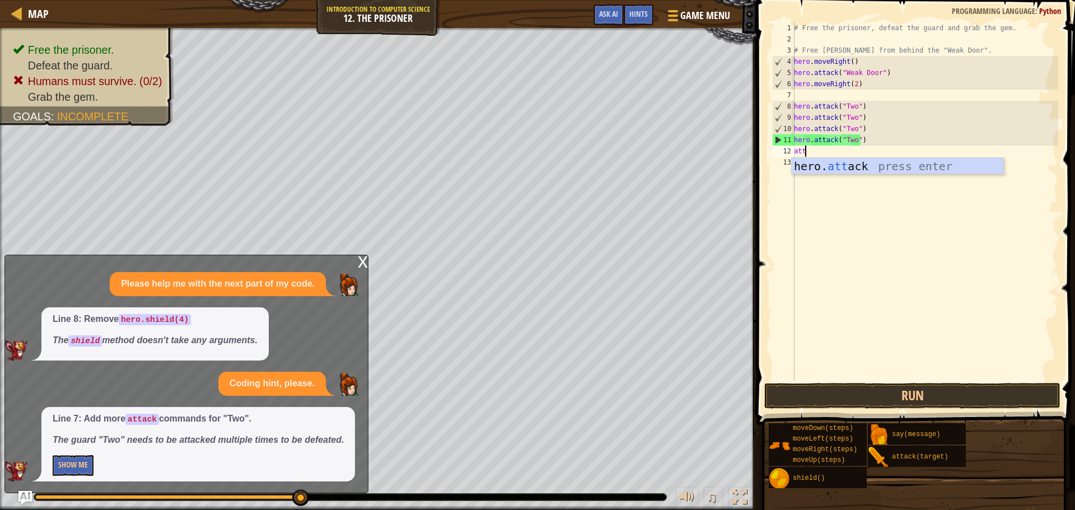
scroll to position [5, 1]
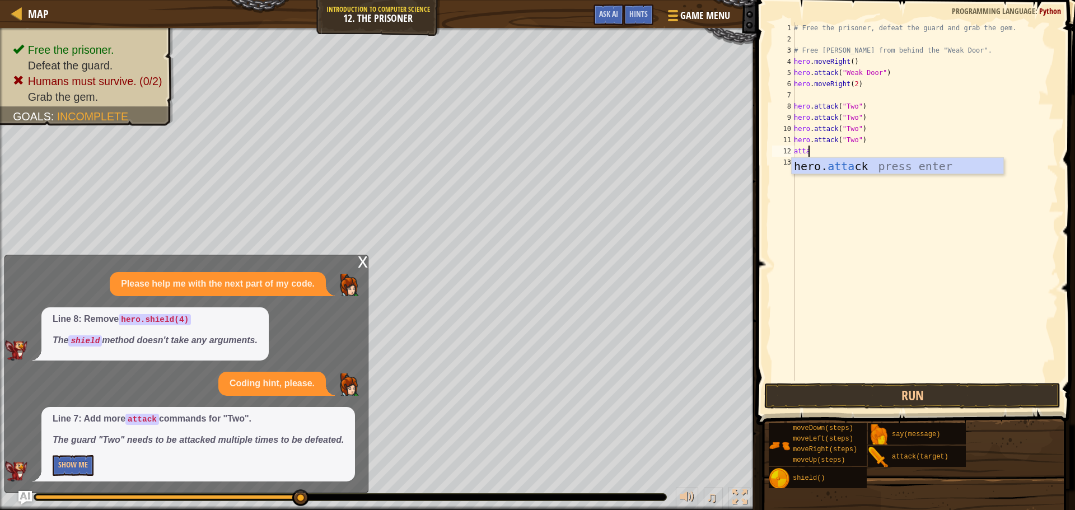
click at [808, 161] on div "hero. [PERSON_NAME] press enter" at bounding box center [897, 183] width 212 height 50
type textarea "hero.attack("Enemy Name")"
click at [808, 161] on div "# Free the prisoner, defeat the guard and grab the gem. # Free [PERSON_NAME] fr…" at bounding box center [924, 212] width 266 height 381
type textarea "hero.attack("Enemy Name")"
click at [802, 178] on div "# Free the prisoner, defeat the guard and grab the gem. # Free [PERSON_NAME] fr…" at bounding box center [924, 212] width 266 height 381
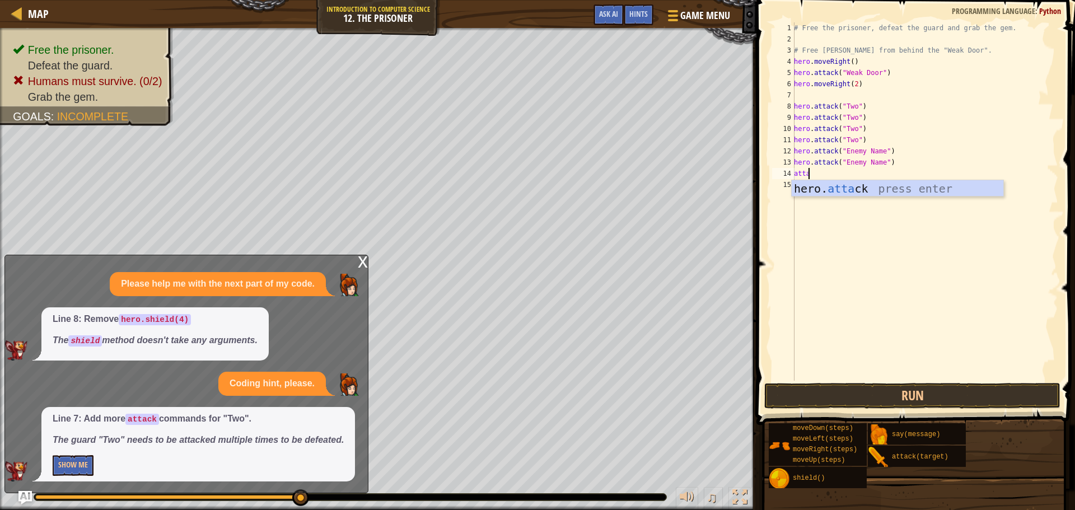
type textarea "hero.attack("Enemy Name")"
click at [798, 197] on div "# Free the prisoner, defeat the guard and grab the gem. # Free [PERSON_NAME] fr…" at bounding box center [924, 212] width 266 height 381
click at [879, 174] on div "# Free the prisoner, defeat the guard and grab the gem. # Free [PERSON_NAME] fr…" at bounding box center [924, 212] width 266 height 381
click at [879, 160] on div "# Free the prisoner, defeat the guard and grab the gem. # Free [PERSON_NAME] fr…" at bounding box center [924, 212] width 266 height 381
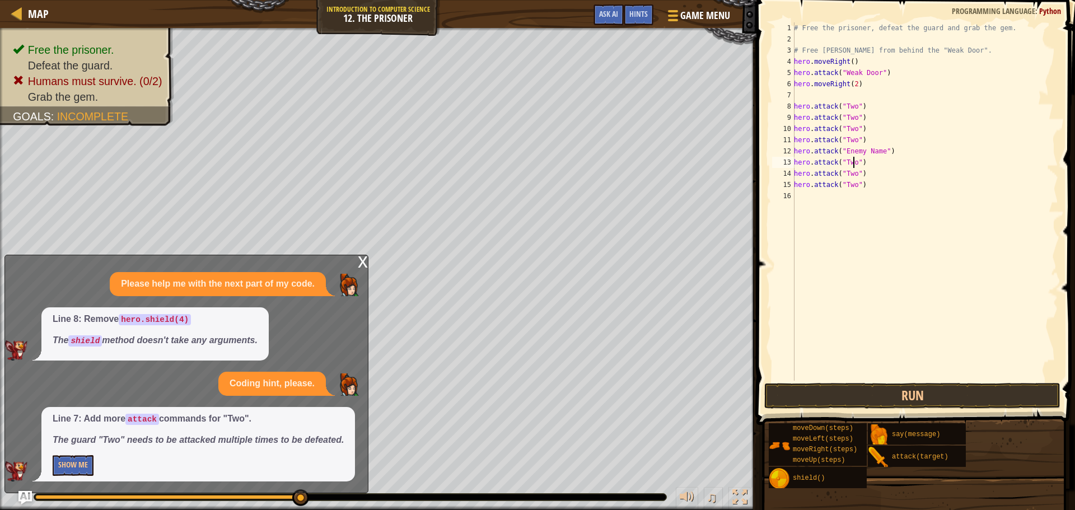
click at [878, 153] on div "# Free the prisoner, defeat the guard and grab the gem. # Free [PERSON_NAME] fr…" at bounding box center [924, 212] width 266 height 381
type textarea "hero.attack("Two")"
click at [920, 394] on button "Run" at bounding box center [912, 396] width 296 height 26
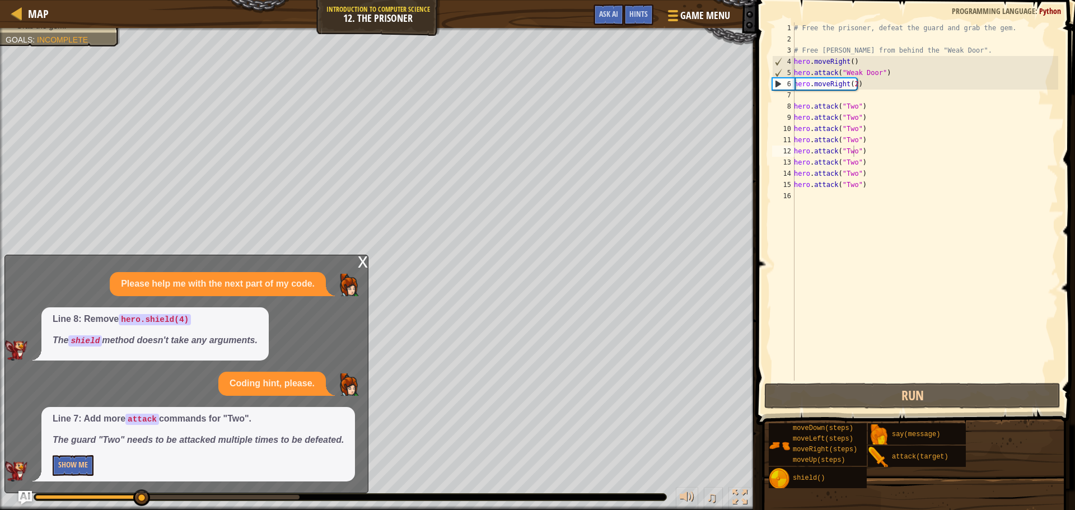
click at [364, 266] on div "x" at bounding box center [363, 260] width 10 height 11
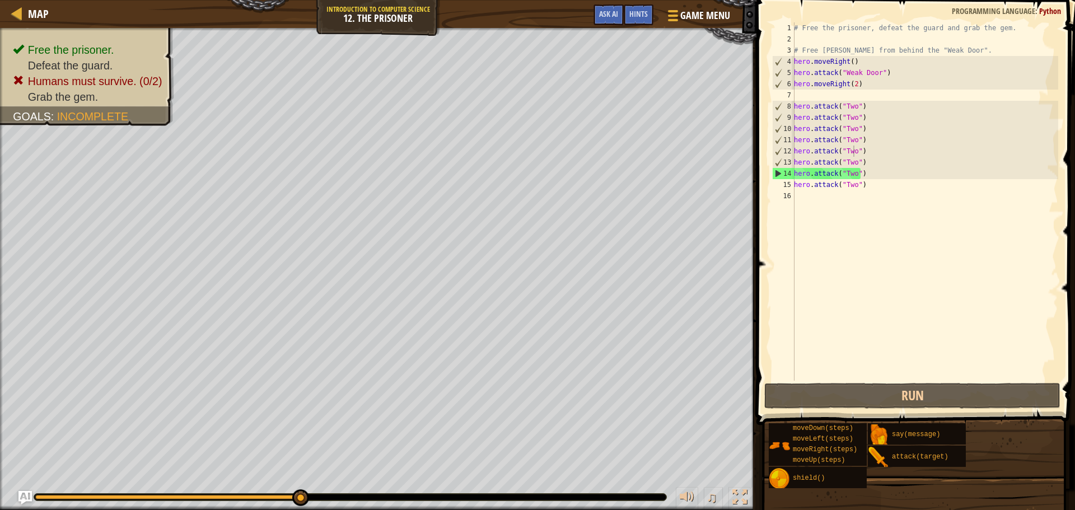
scroll to position [5, 0]
click at [796, 200] on div "# Free the prisoner, defeat the guard and grab the gem. # Free [PERSON_NAME] fr…" at bounding box center [924, 212] width 266 height 381
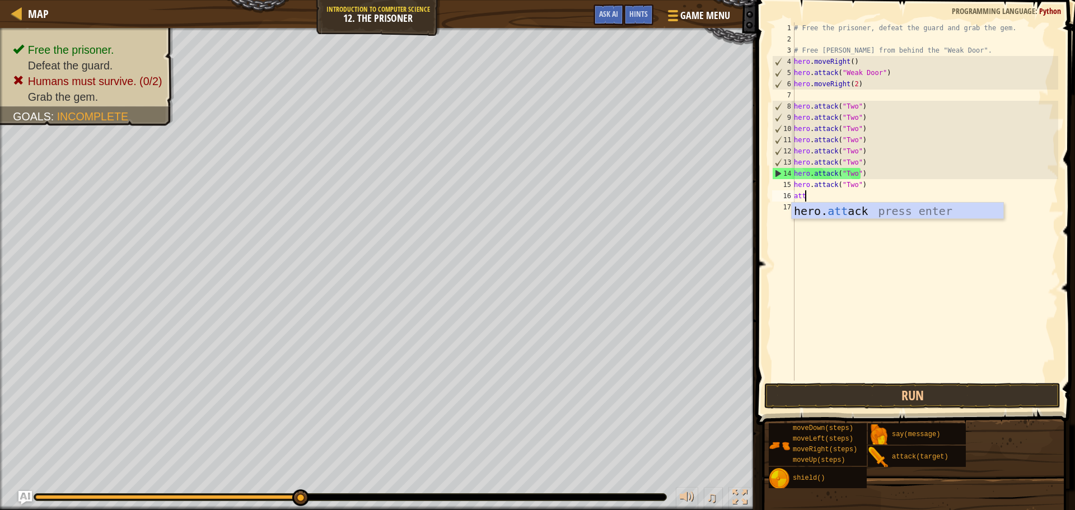
scroll to position [5, 1]
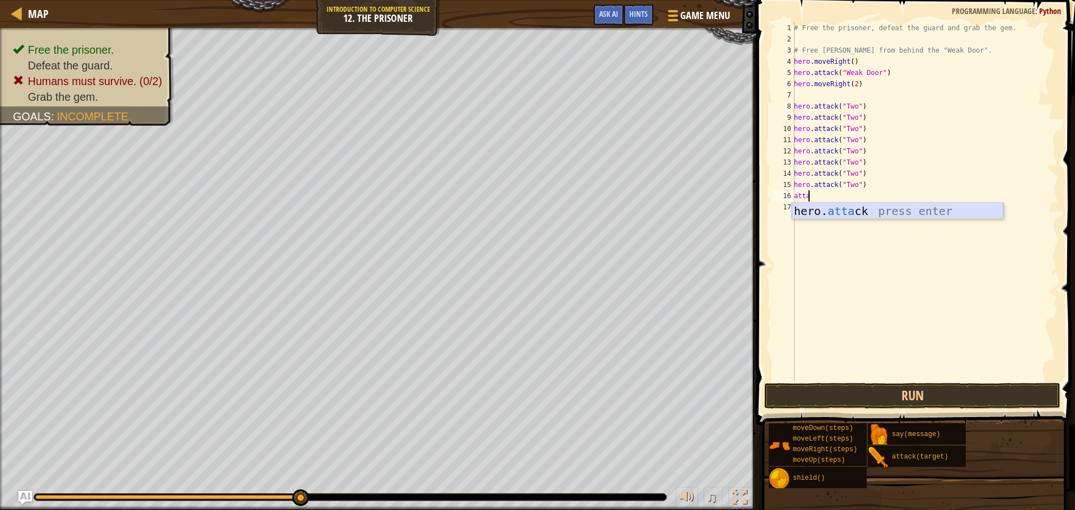
click at [833, 214] on div "hero. [PERSON_NAME] press enter" at bounding box center [897, 228] width 212 height 50
type textarea "hero.attack("Enemy Name")"
click at [818, 214] on div "# Free the prisoner, defeat the guard and grab the gem. # Free [PERSON_NAME] fr…" at bounding box center [924, 212] width 266 height 381
type textarea "hero.attack("Enemy Name")"
click at [818, 214] on div "# Free the prisoner, defeat the guard and grab the gem. # Free [PERSON_NAME] fr…" at bounding box center [924, 212] width 266 height 381
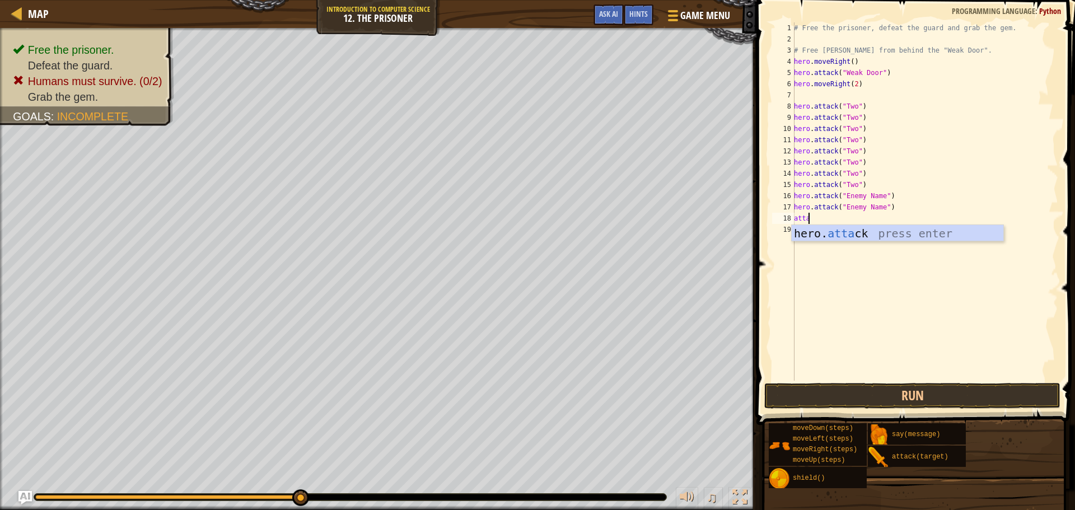
type textarea "hero.attack("Enemy Name")"
click at [805, 227] on div "# Free the prisoner, defeat the guard and grab the gem. # Free [PERSON_NAME] fr…" at bounding box center [924, 212] width 266 height 381
type textarea "hero.attack("Enemy Name")"
click at [803, 244] on div "# Free the prisoner, defeat the guard and grab the gem. # Free [PERSON_NAME] fr…" at bounding box center [924, 212] width 266 height 381
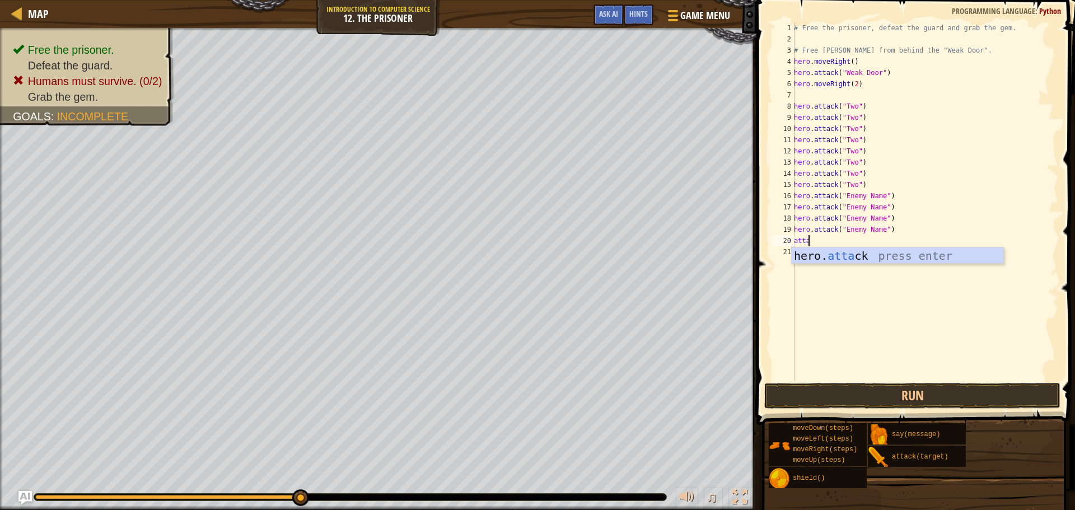
type textarea "hero.attack("Enemy Name")"
click at [802, 247] on div "# Free the prisoner, defeat the guard and grab the gem. # Free [PERSON_NAME] fr…" at bounding box center [924, 212] width 266 height 381
drag, startPoint x: 876, startPoint y: 240, endPoint x: 867, endPoint y: 240, distance: 9.5
click at [867, 240] on div "# Free the prisoner, defeat the guard and grab the gem. # Free [PERSON_NAME] fr…" at bounding box center [924, 212] width 266 height 381
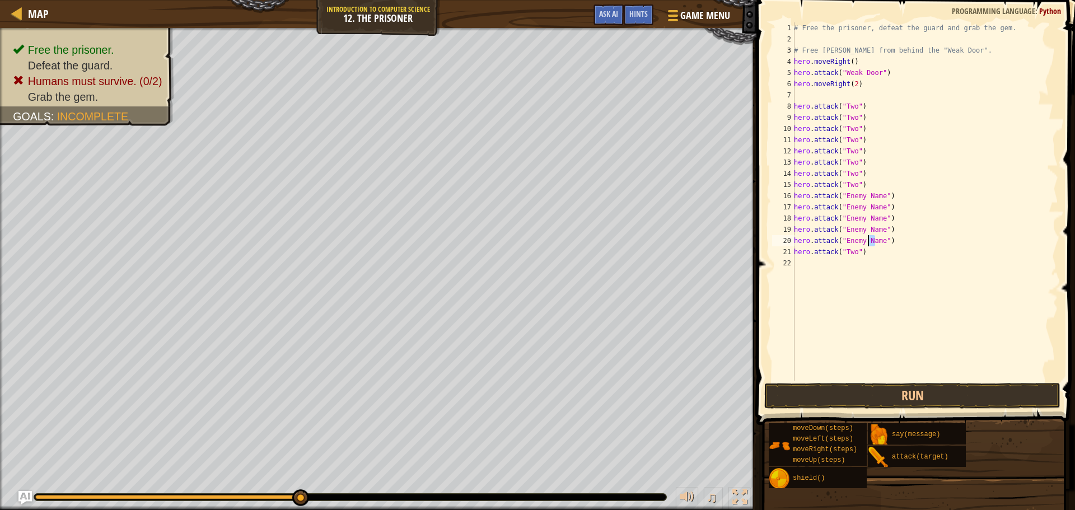
click at [884, 245] on div "# Free the prisoner, defeat the guard and grab the gem. # Free [PERSON_NAME] fr…" at bounding box center [924, 212] width 266 height 381
click at [878, 245] on div "# Free the prisoner, defeat the guard and grab the gem. # Free [PERSON_NAME] fr…" at bounding box center [924, 212] width 266 height 381
click at [878, 228] on div "# Free the prisoner, defeat the guard and grab the gem. # Free [PERSON_NAME] fr…" at bounding box center [924, 212] width 266 height 381
click at [879, 221] on div "# Free the prisoner, defeat the guard and grab the gem. # Free [PERSON_NAME] fr…" at bounding box center [924, 212] width 266 height 381
click at [878, 208] on div "# Free the prisoner, defeat the guard and grab the gem. # Free [PERSON_NAME] fr…" at bounding box center [924, 212] width 266 height 381
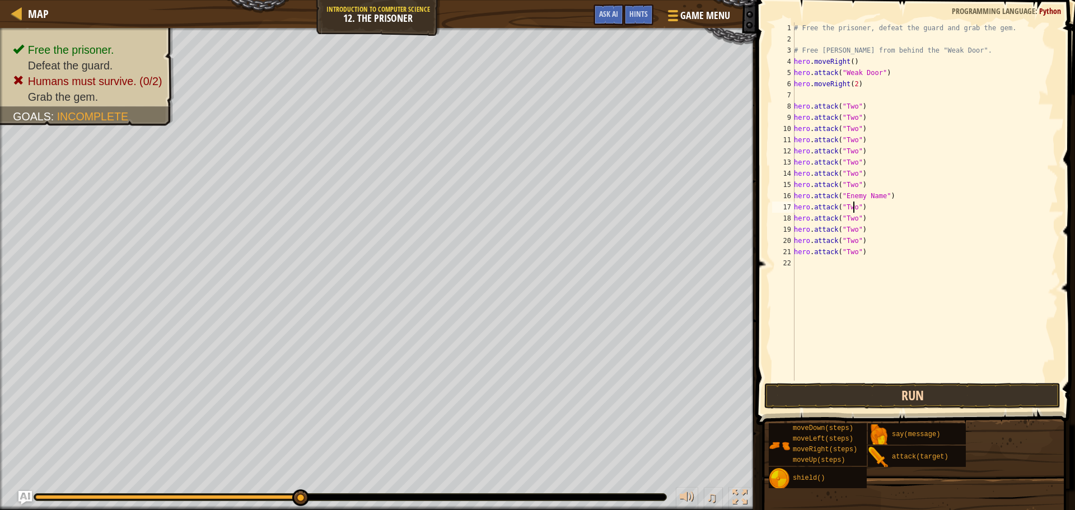
type textarea "hero.attack("Two")"
click at [860, 395] on button "Run" at bounding box center [912, 396] width 296 height 26
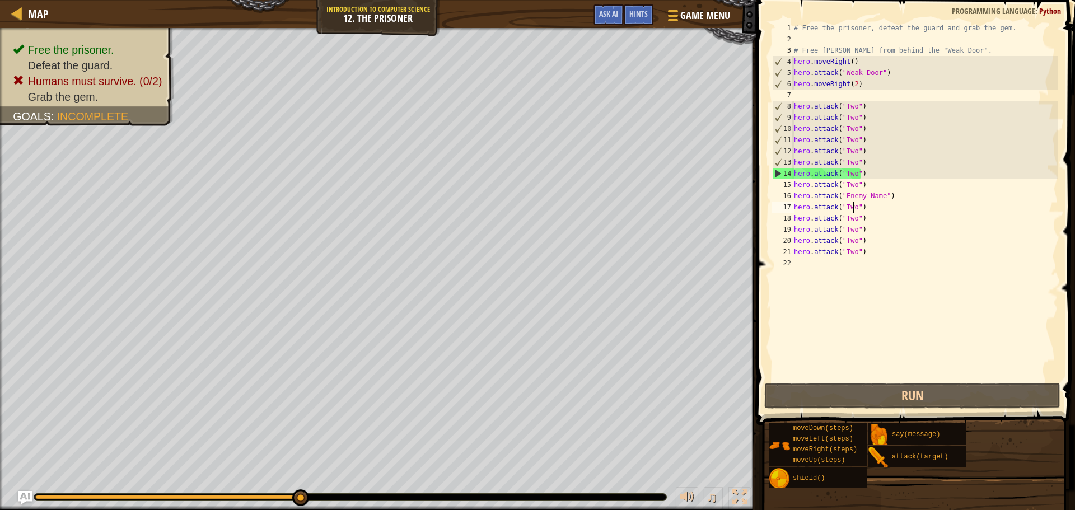
click at [800, 270] on div "# Free the prisoner, defeat the guard and grab the gem. # Free [PERSON_NAME] fr…" at bounding box center [924, 212] width 266 height 381
drag, startPoint x: 614, startPoint y: 23, endPoint x: 611, endPoint y: 29, distance: 6.3
click at [614, 24] on button "Ask AI" at bounding box center [608, 14] width 30 height 21
